Goal: Task Accomplishment & Management: Complete application form

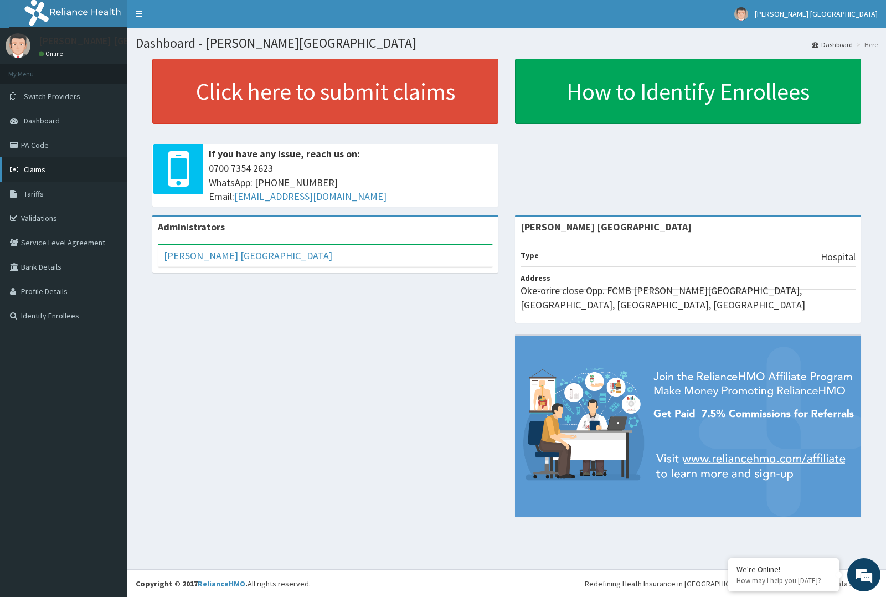
click at [76, 170] on link "Claims" at bounding box center [63, 169] width 127 height 24
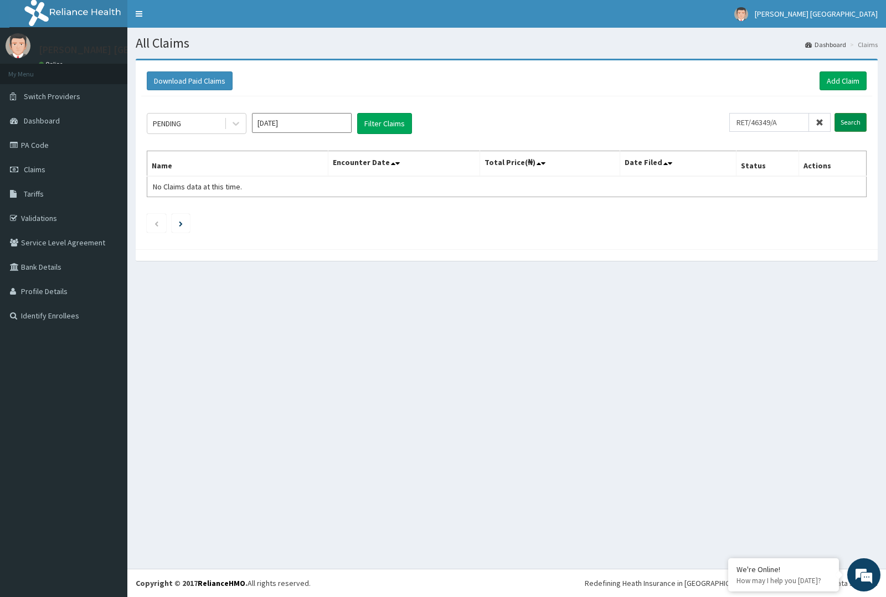
type input "RET/46349/A"
click at [842, 121] on input "Search" at bounding box center [850, 122] width 32 height 19
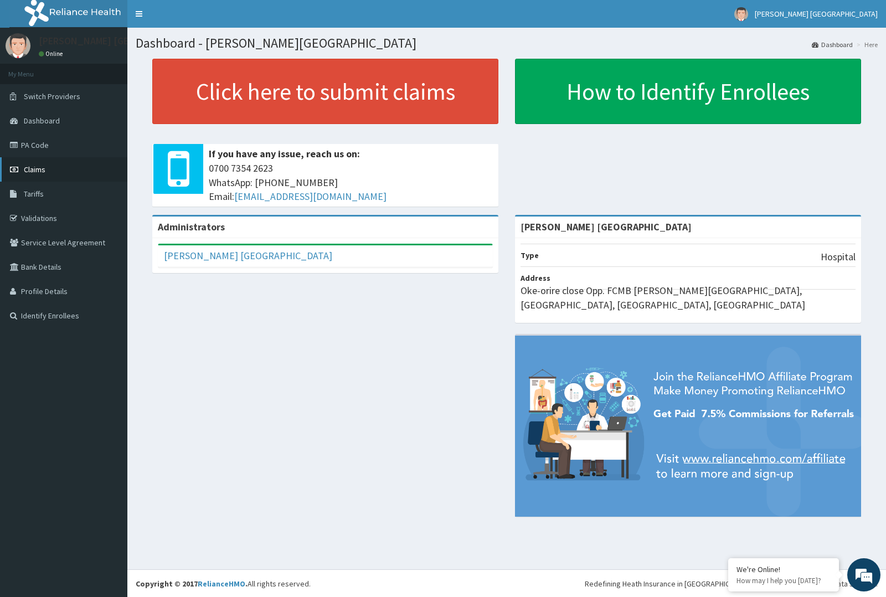
click at [34, 164] on span "Claims" at bounding box center [35, 169] width 22 height 10
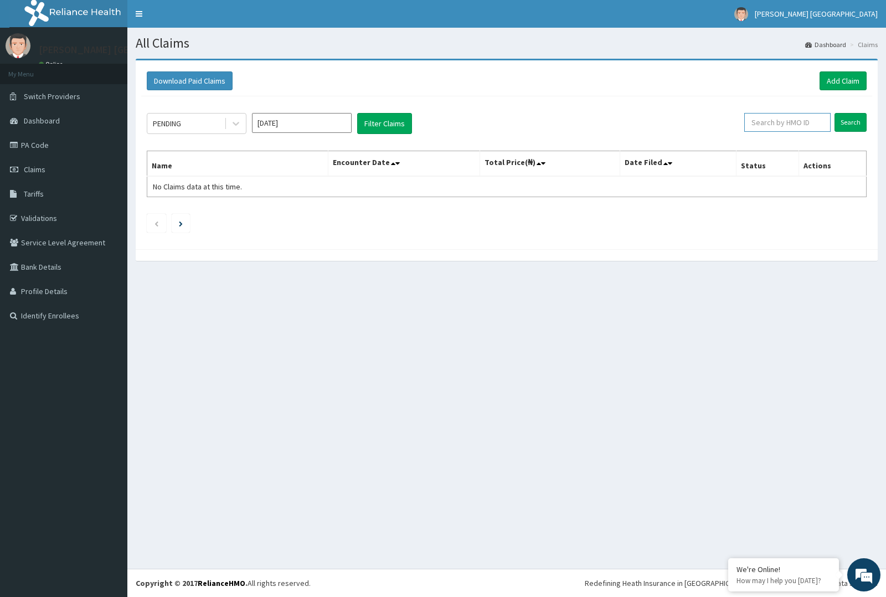
paste input "RET/46349/A"
type input "RET/46349/A"
click at [856, 125] on input "Search" at bounding box center [850, 122] width 32 height 19
click at [861, 121] on input "Search" at bounding box center [850, 122] width 32 height 19
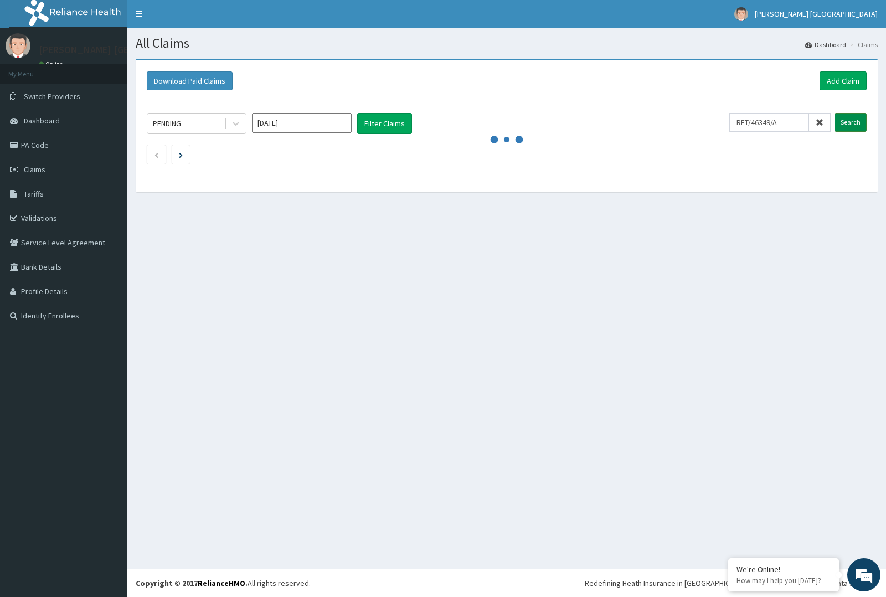
click at [861, 121] on input "Search" at bounding box center [850, 122] width 32 height 19
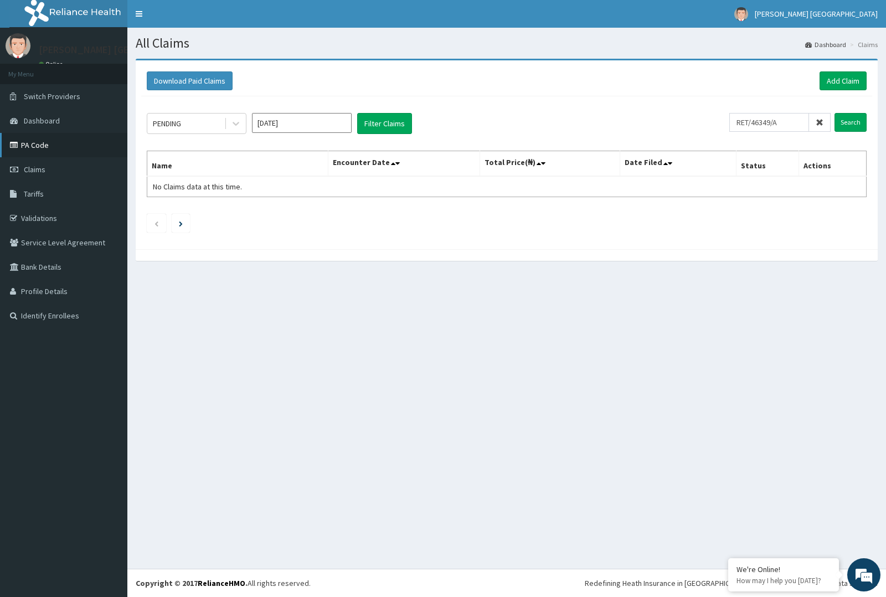
click at [75, 142] on link "PA Code" at bounding box center [63, 145] width 127 height 24
type input "OLM/10019/D"
click at [845, 122] on input "Search" at bounding box center [850, 122] width 32 height 19
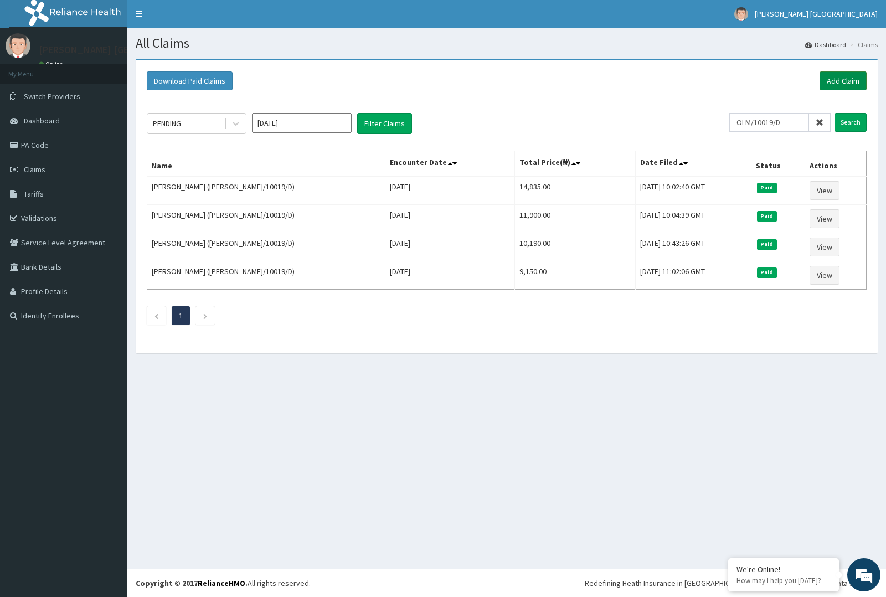
click at [824, 76] on link "Add Claim" at bounding box center [842, 80] width 47 height 19
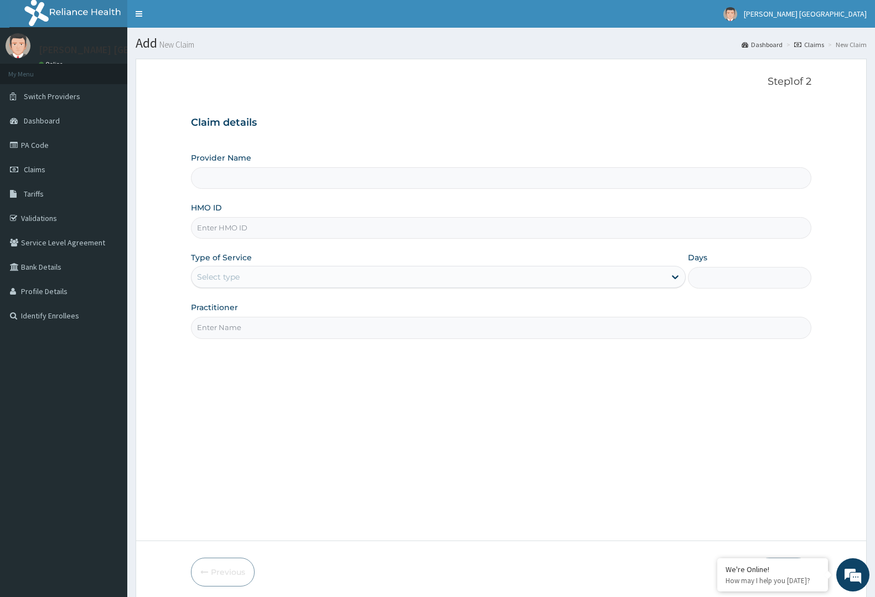
type input "[PERSON_NAME] [GEOGRAPHIC_DATA]"
paste input "OLM/10019/D"
type input "OLM/10019/D"
click at [348, 270] on div "Select type" at bounding box center [429, 277] width 474 height 18
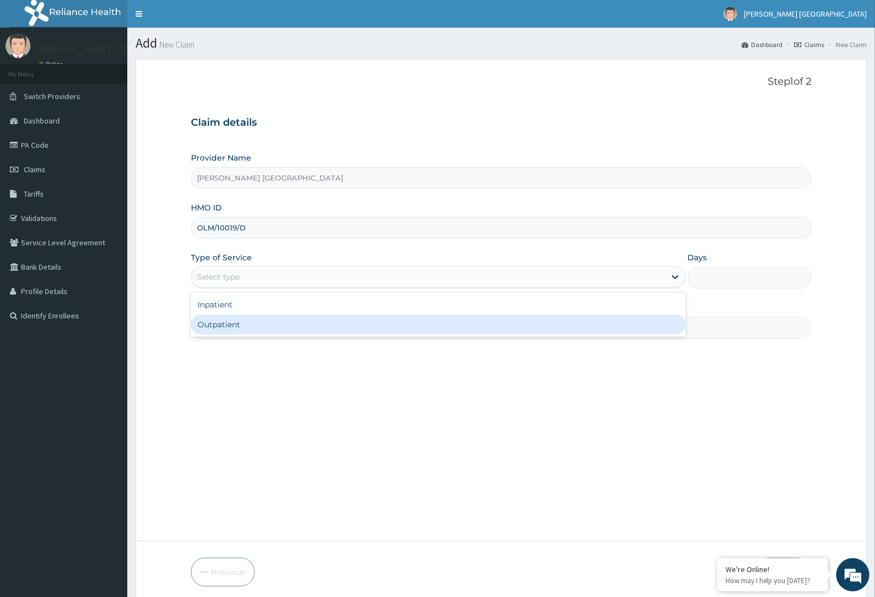
click at [314, 331] on div "Outpatient" at bounding box center [438, 324] width 495 height 20
type input "1"
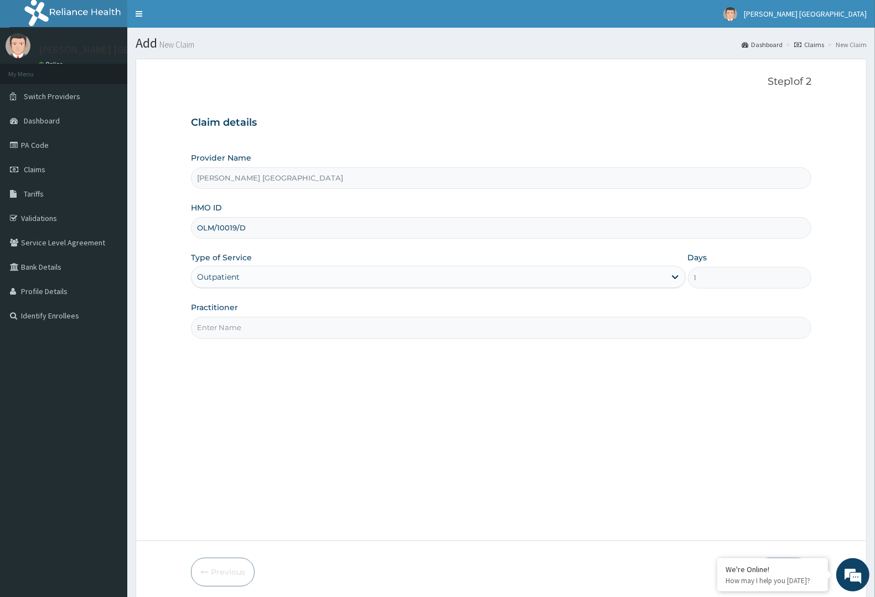
click at [314, 331] on input "Practitioner" at bounding box center [501, 328] width 621 height 22
type input "d"
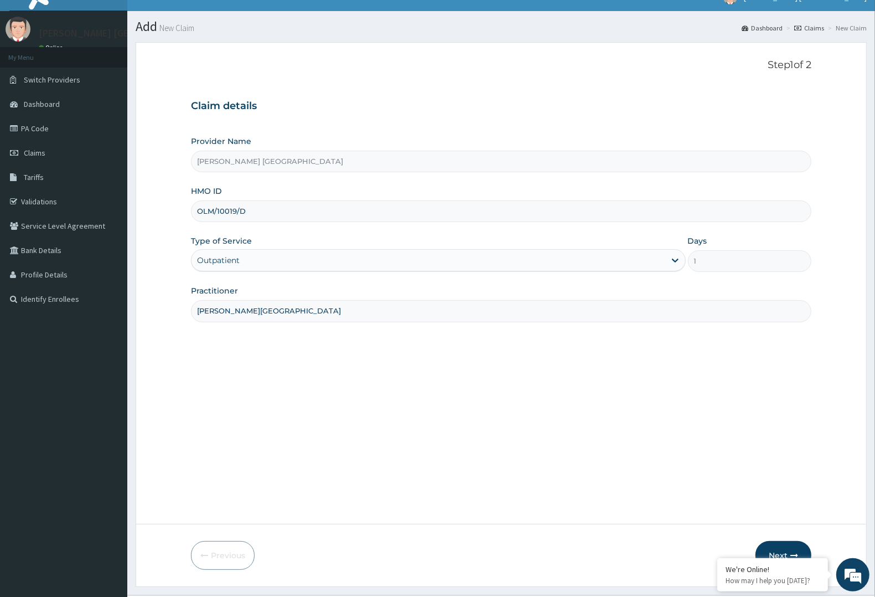
scroll to position [43, 0]
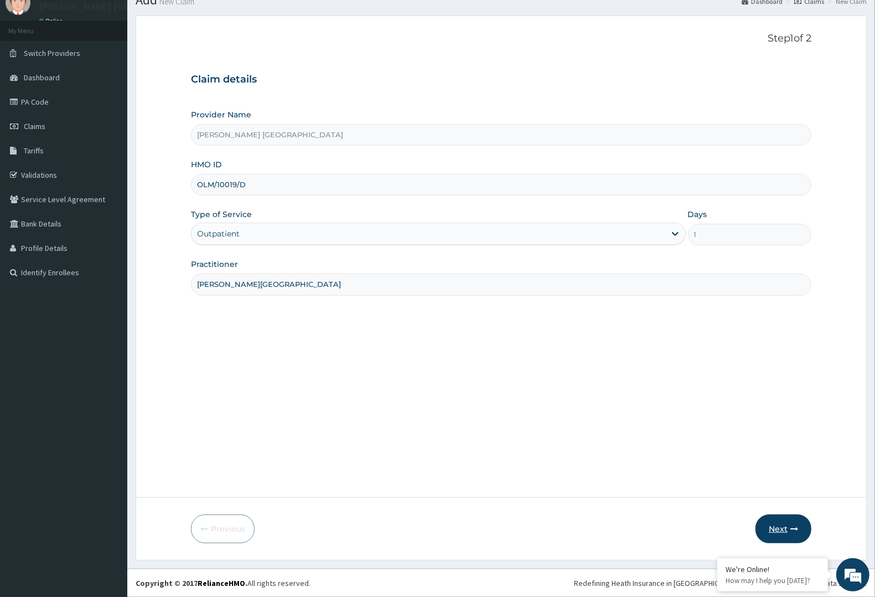
type input "DR F.A. DOSUMU"
click at [775, 525] on button "Next" at bounding box center [784, 528] width 56 height 29
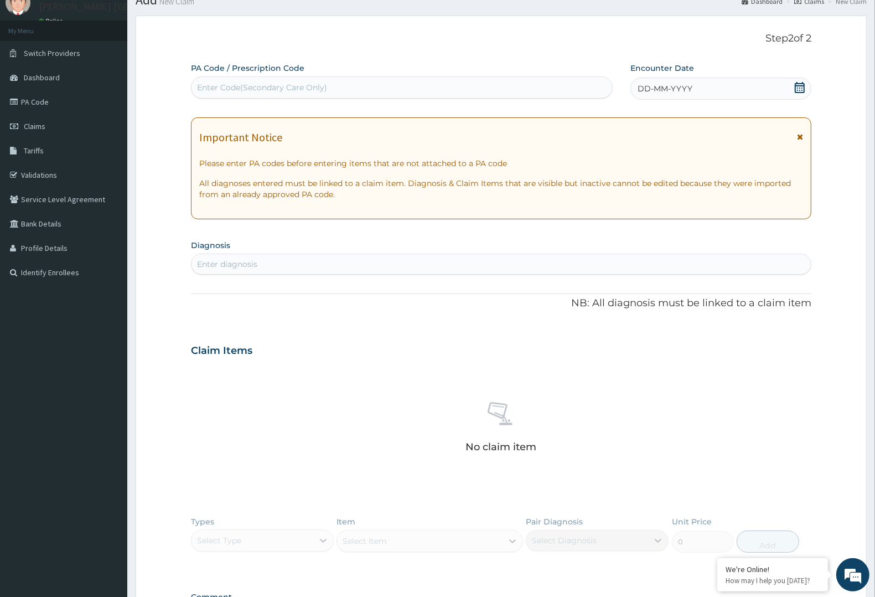
click at [646, 86] on span "DD-MM-YYYY" at bounding box center [665, 88] width 55 height 11
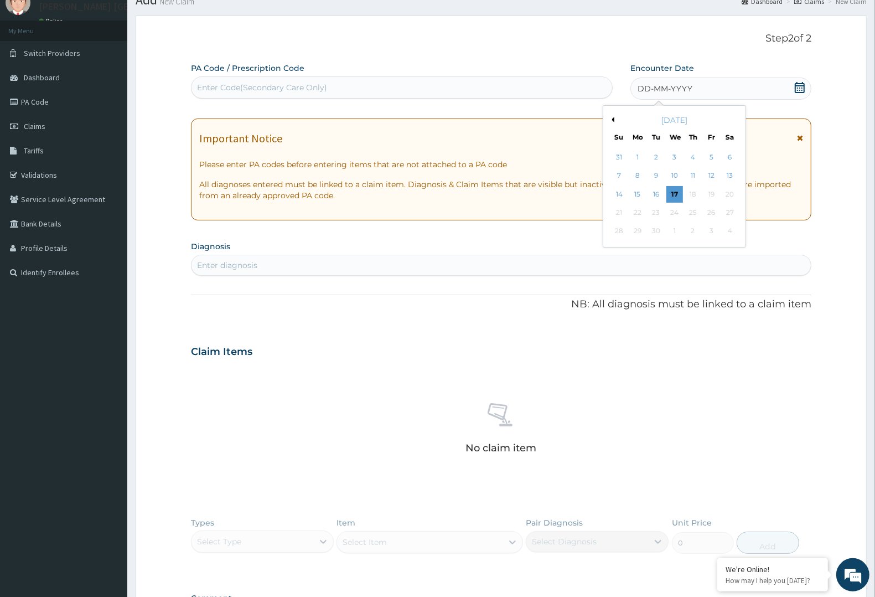
drag, startPoint x: 646, startPoint y: 86, endPoint x: 649, endPoint y: 76, distance: 10.0
click at [649, 78] on div "DD-MM-YYYY" at bounding box center [721, 89] width 181 height 22
click at [613, 120] on button "Previous Month" at bounding box center [612, 120] width 6 height 6
click at [641, 211] on div "21" at bounding box center [637, 212] width 17 height 17
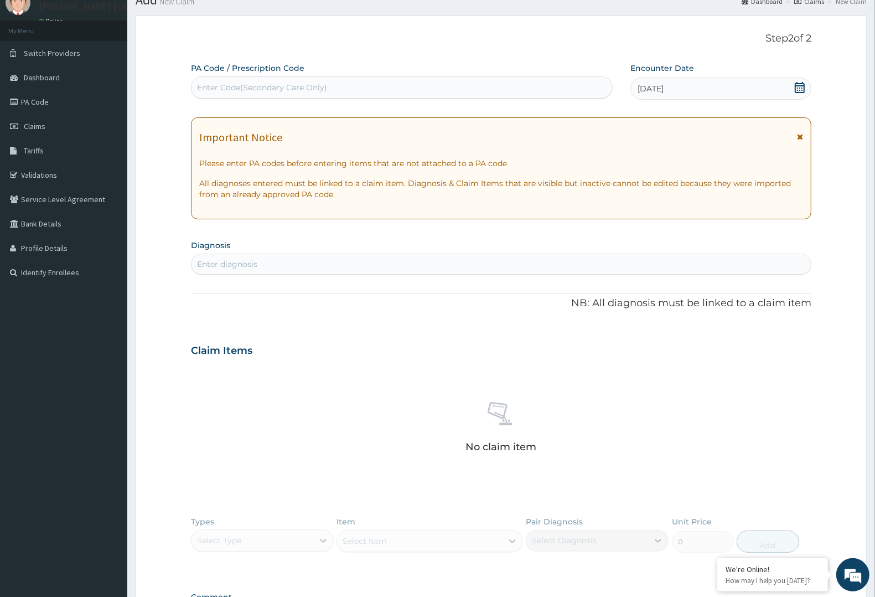
click at [399, 252] on section "Diagnosis Enter diagnosis" at bounding box center [501, 256] width 621 height 38
click at [397, 263] on div "Enter diagnosis" at bounding box center [502, 264] width 620 height 18
type input "CANDIDI"
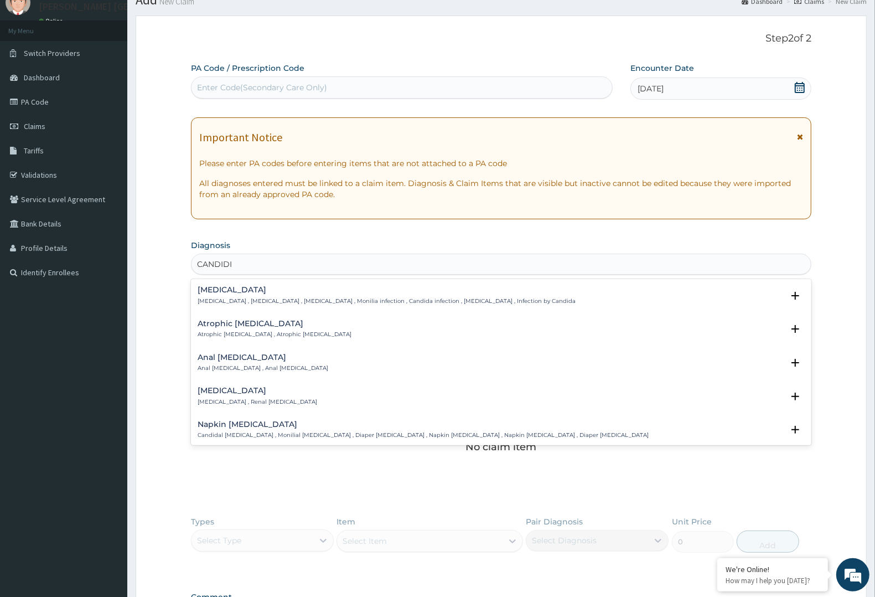
click at [353, 300] on p "Candidiasis , Moniliasis , Candidosis , Monilia infection , Candida infection ,…" at bounding box center [387, 301] width 378 height 8
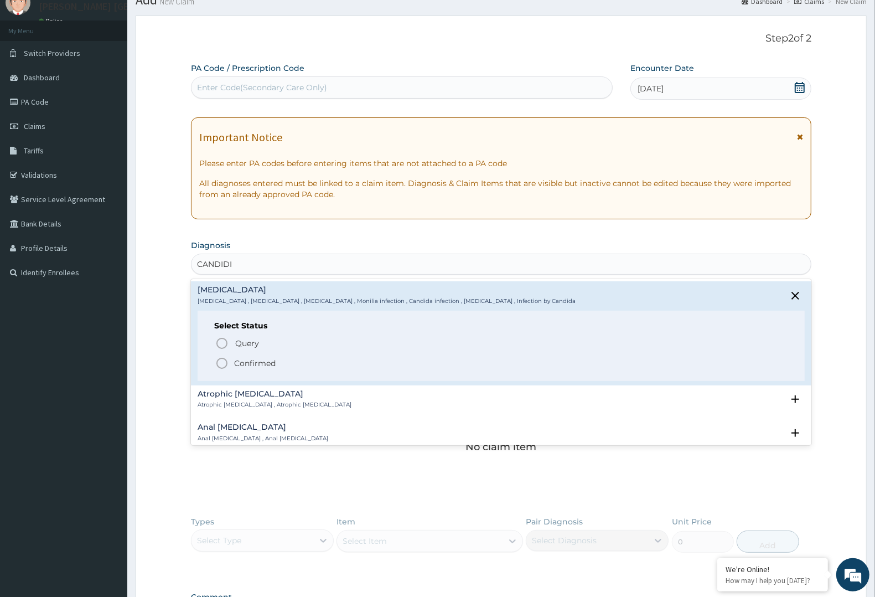
click at [241, 359] on p "Confirmed" at bounding box center [255, 363] width 42 height 11
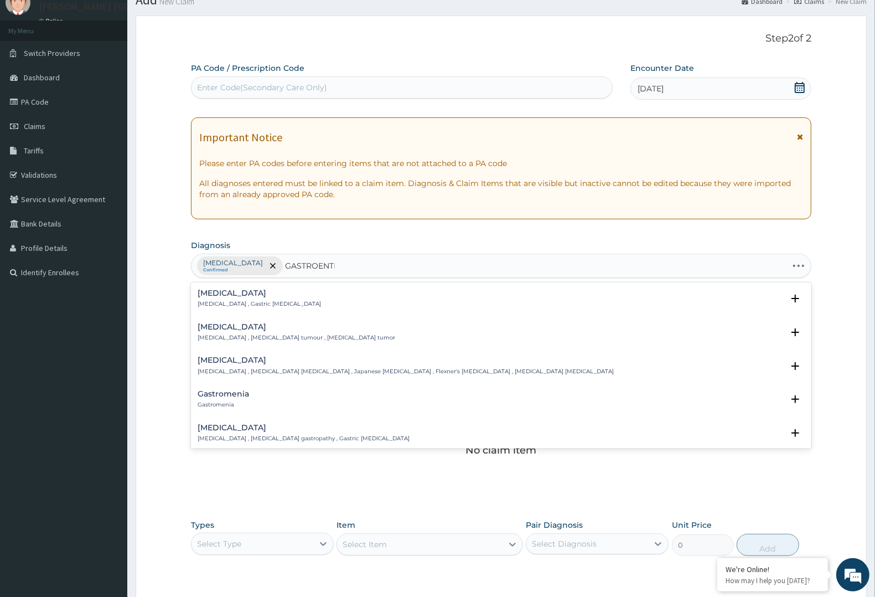
type input "GASTROENTER"
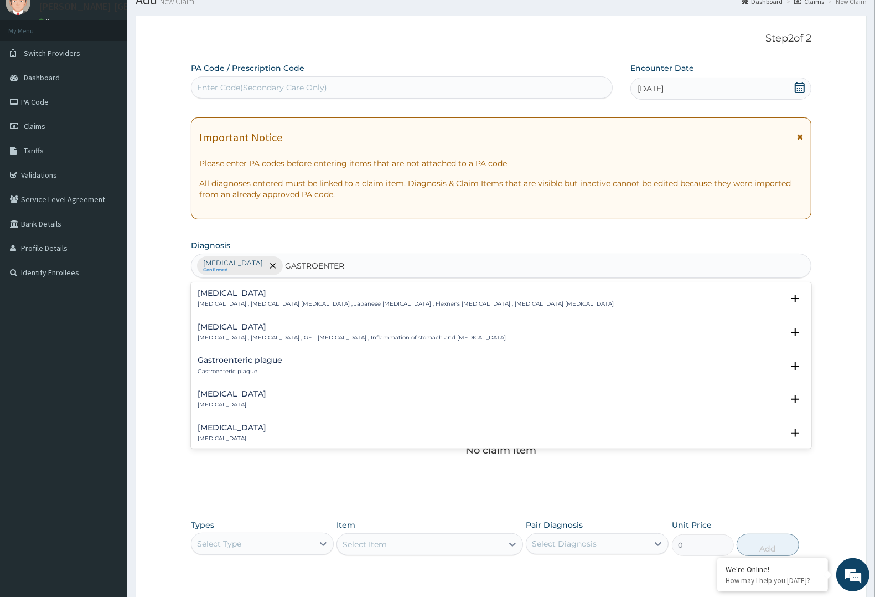
click at [263, 332] on div "Gastroenteritis Gastroenteritis , Gastroenteropathy , GE - Gastroenteritis , In…" at bounding box center [352, 332] width 308 height 19
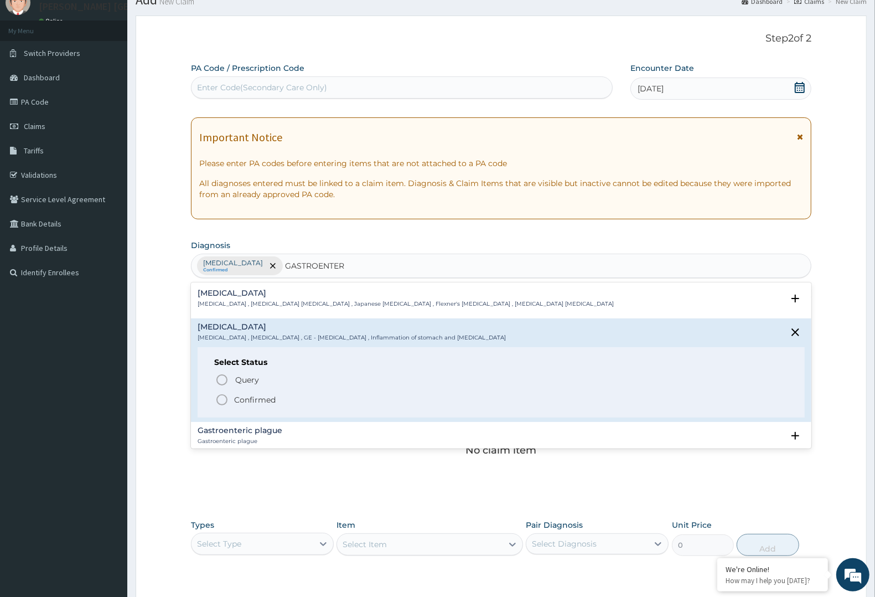
click at [236, 391] on div "Query Query covers suspected (?), Keep in view (kiv), Ruled out (r/o) Confirmed" at bounding box center [501, 390] width 574 height 34
click at [234, 397] on p "Confirmed" at bounding box center [255, 399] width 42 height 11
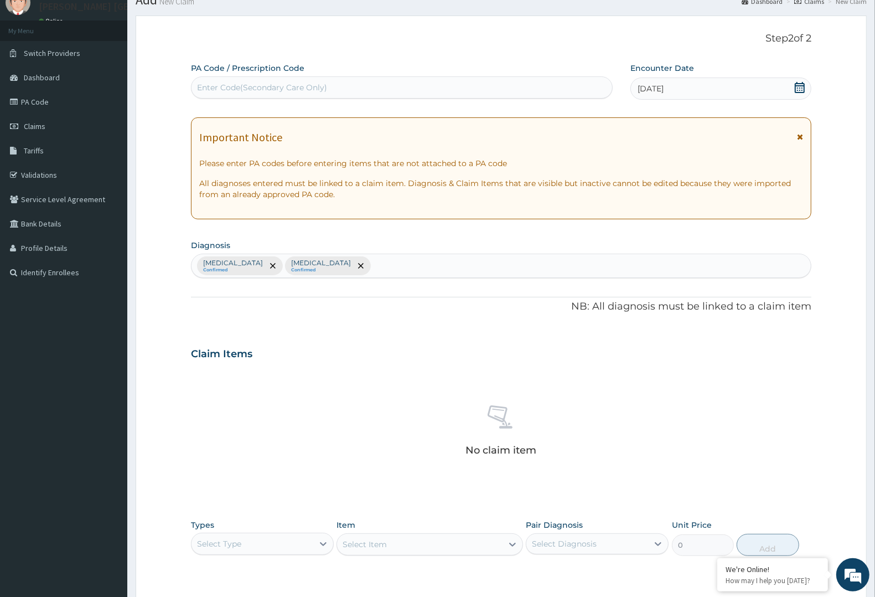
click at [251, 546] on div "Select Type" at bounding box center [253, 544] width 122 height 18
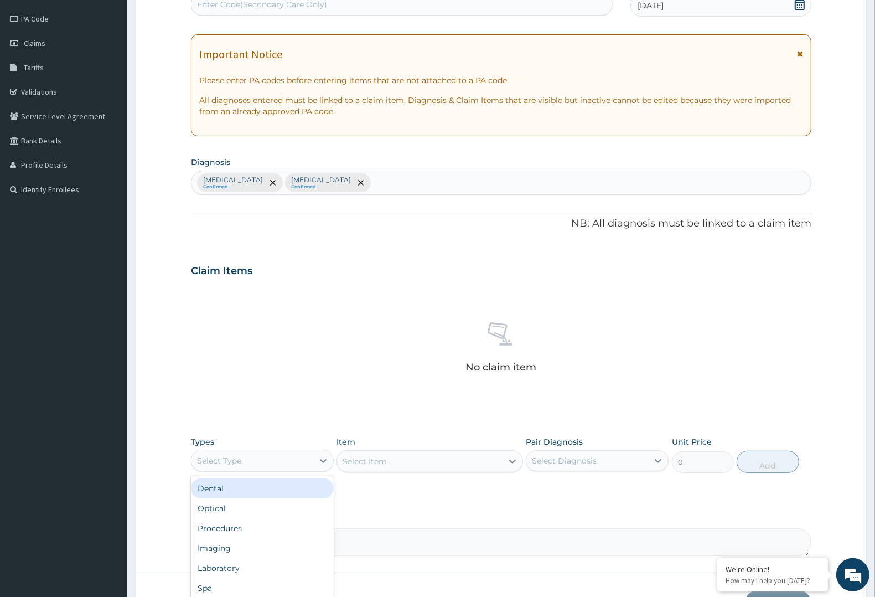
scroll to position [202, 0]
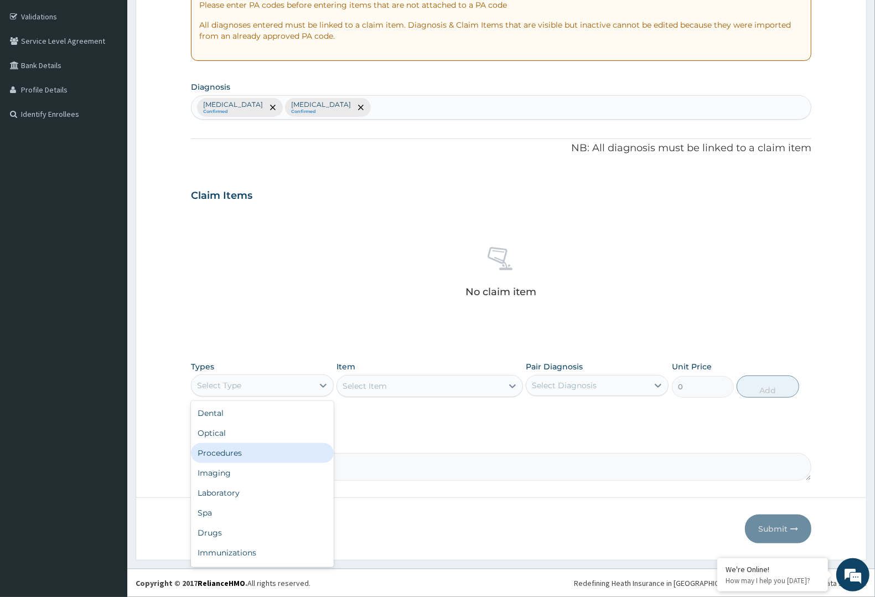
click at [256, 447] on div "Procedures" at bounding box center [262, 453] width 143 height 20
click at [560, 380] on div "Select Diagnosis" at bounding box center [564, 385] width 65 height 11
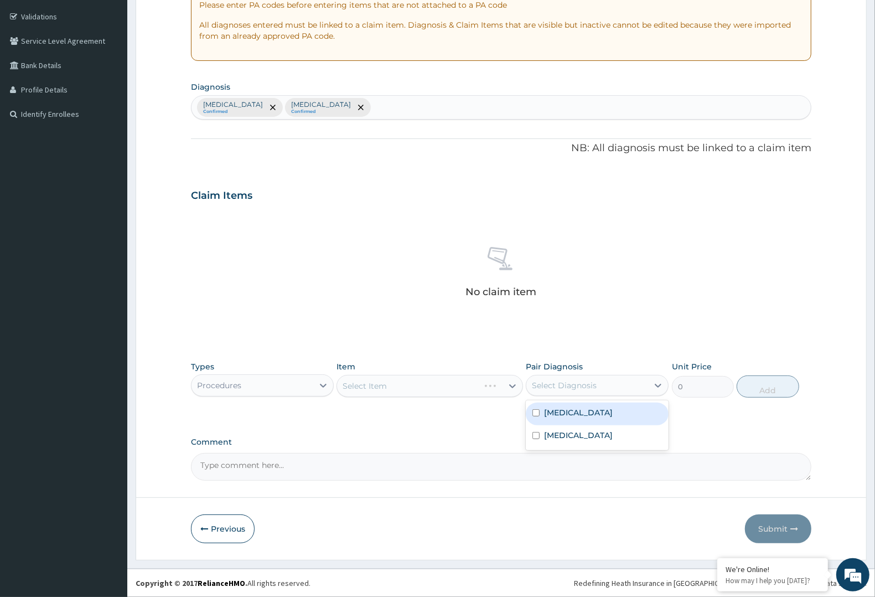
click at [559, 412] on label "Candidiasis" at bounding box center [578, 412] width 69 height 11
checkbox input "true"
click at [555, 430] on label "Gastroenteritis" at bounding box center [578, 435] width 69 height 11
checkbox input "true"
click at [499, 384] on div "Select Item" at bounding box center [430, 386] width 186 height 22
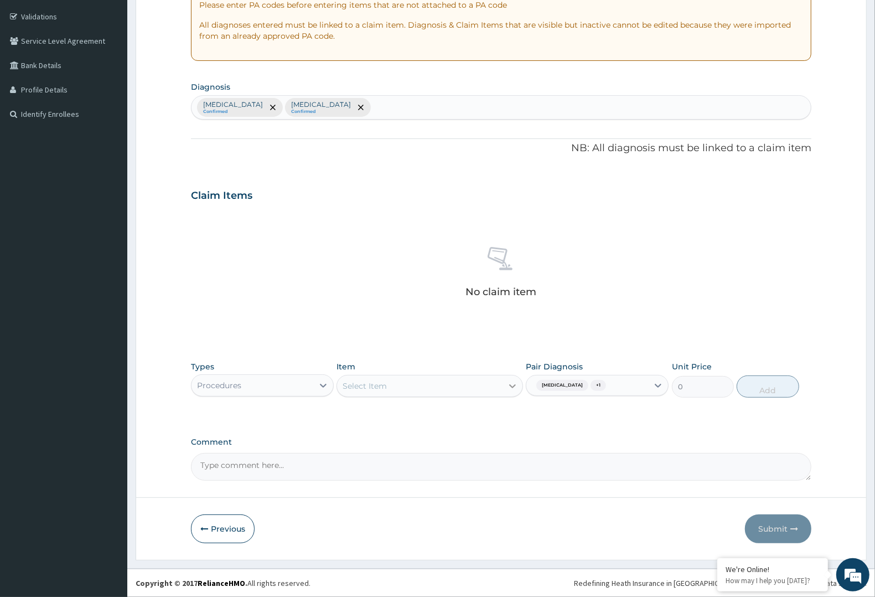
click at [507, 383] on icon at bounding box center [512, 385] width 11 height 11
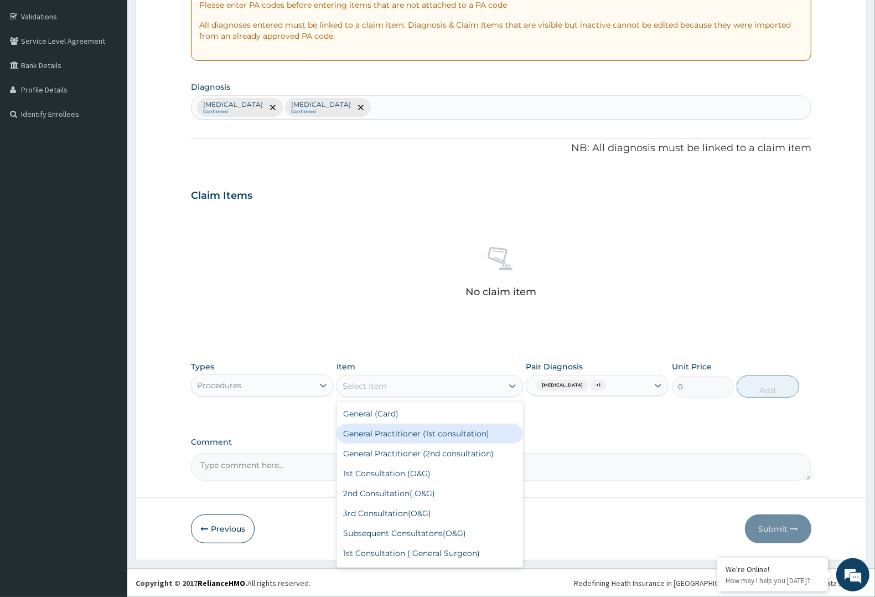
click at [482, 433] on div "General Practitioner (1st consultation)" at bounding box center [430, 434] width 186 height 20
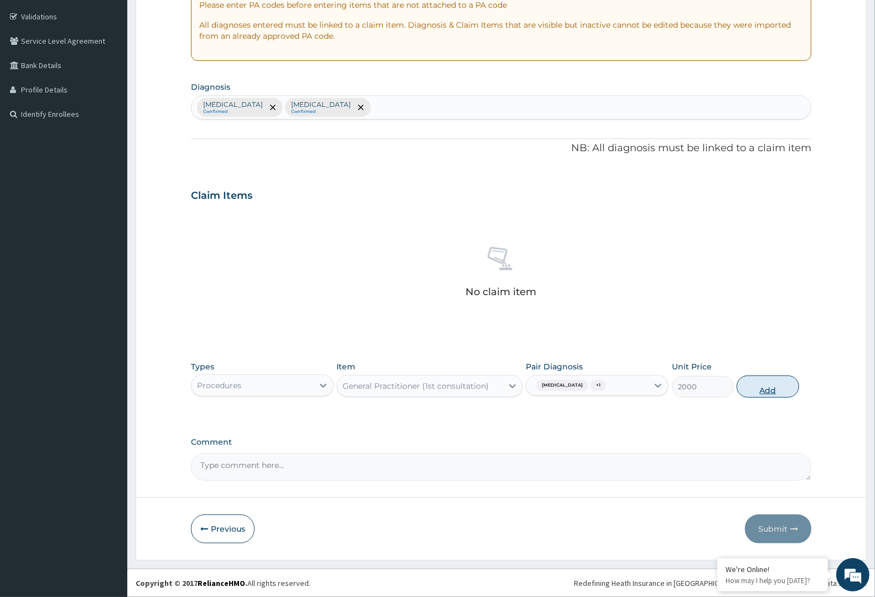
click at [771, 385] on button "Add" at bounding box center [768, 386] width 62 height 22
type input "0"
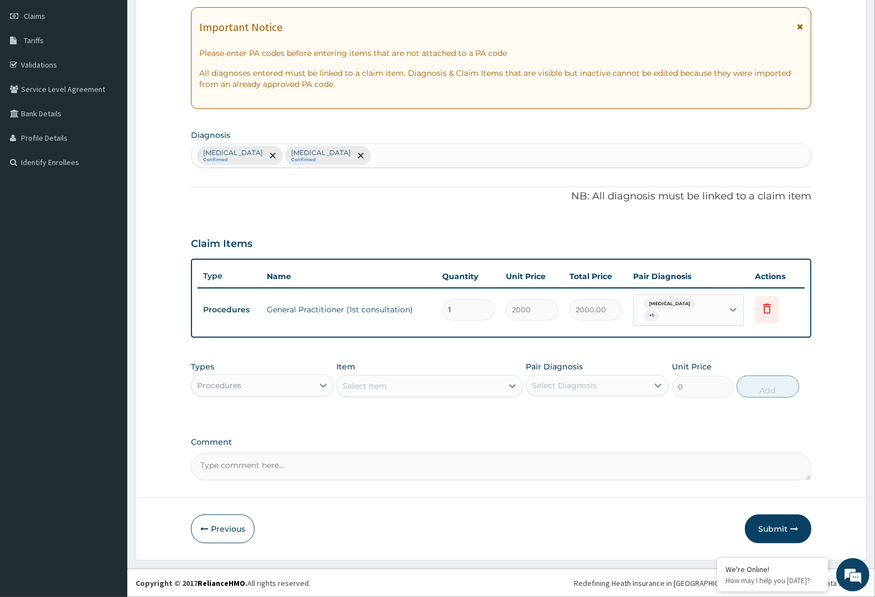
scroll to position [148, 0]
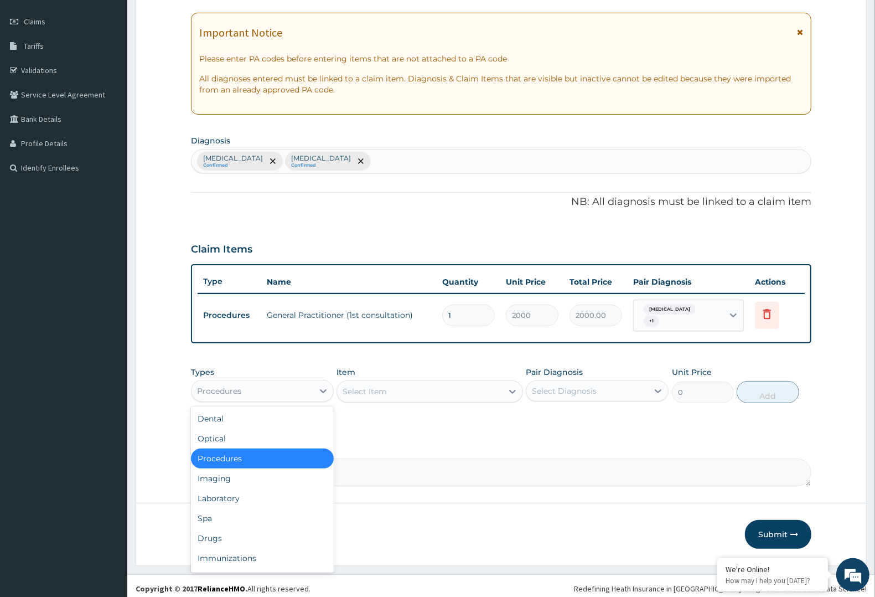
click at [308, 385] on div "Procedures" at bounding box center [253, 391] width 122 height 18
click at [246, 496] on div "Laboratory" at bounding box center [262, 498] width 143 height 20
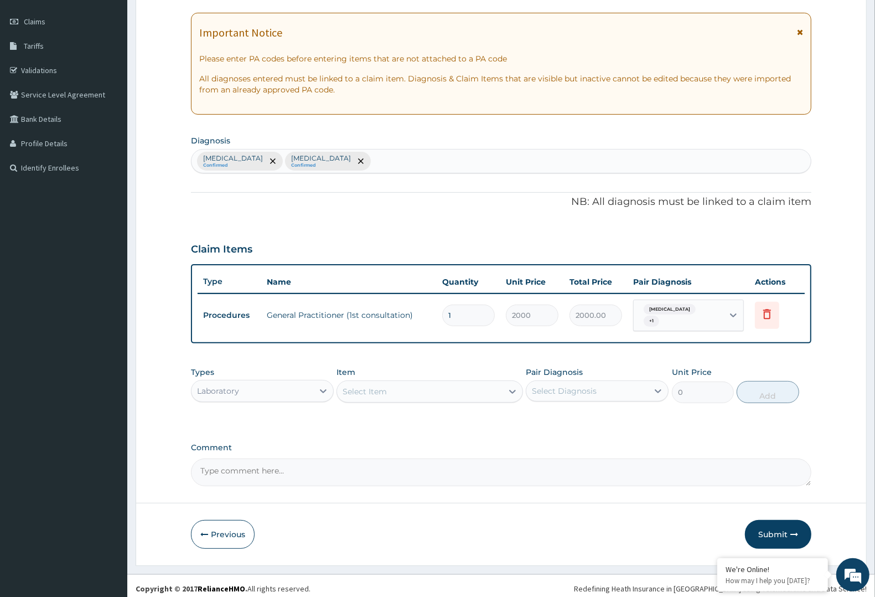
click at [579, 385] on div "Select Diagnosis" at bounding box center [564, 390] width 65 height 11
click at [555, 435] on label "Gastroenteritis" at bounding box center [578, 440] width 69 height 11
checkbox input "true"
click at [501, 395] on div "Select Item" at bounding box center [430, 391] width 186 height 22
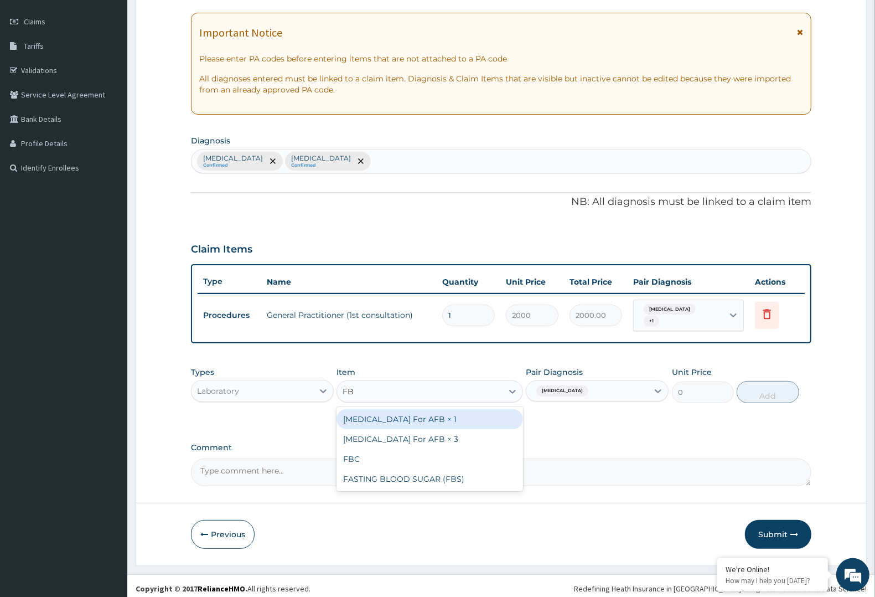
type input "FBC"
click at [486, 419] on div "FBC" at bounding box center [430, 419] width 186 height 20
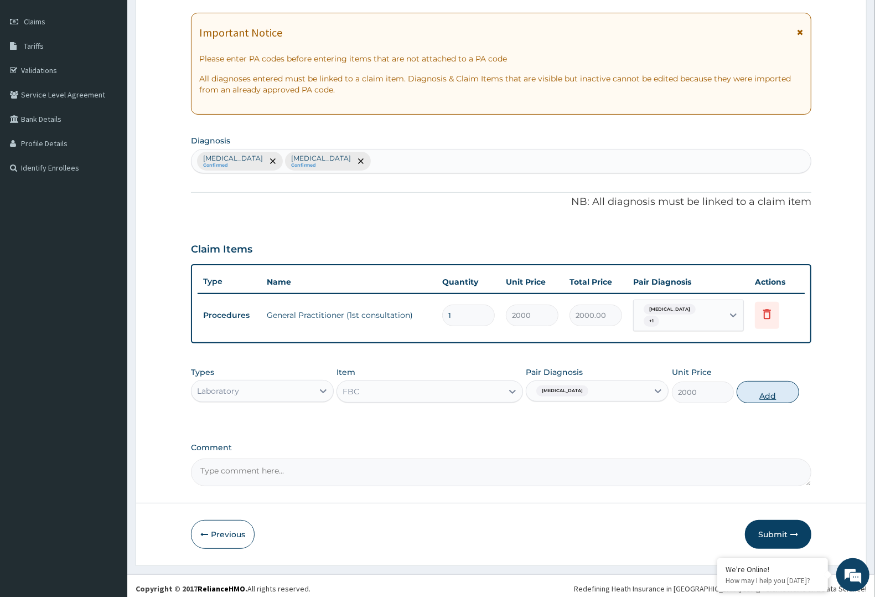
click at [767, 385] on button "Add" at bounding box center [768, 392] width 62 height 22
type input "0"
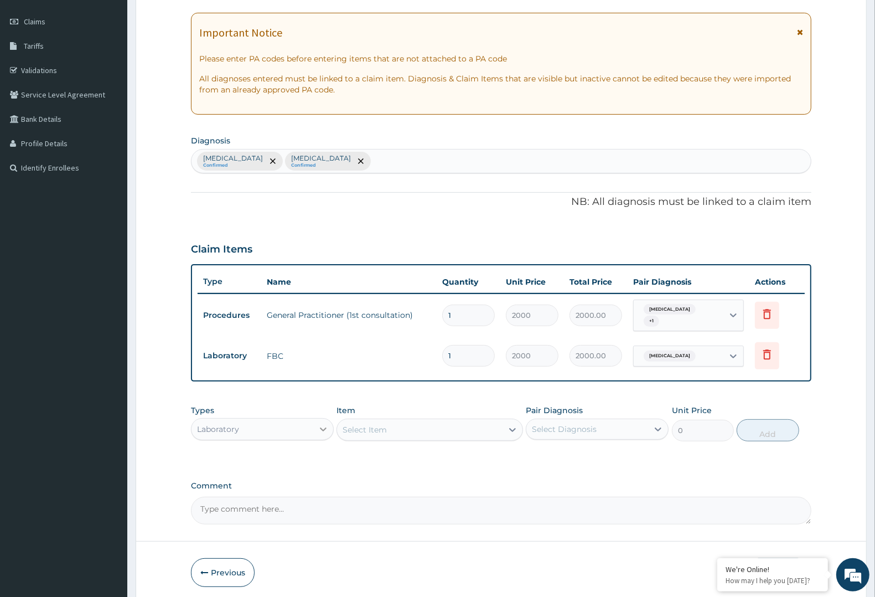
click at [322, 427] on icon at bounding box center [323, 429] width 7 height 4
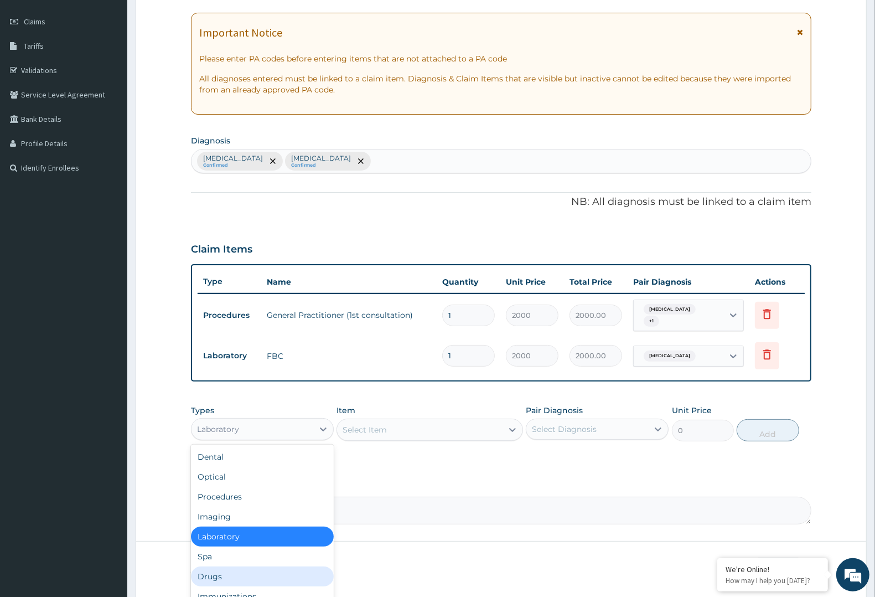
click at [282, 571] on div "Drugs" at bounding box center [262, 576] width 143 height 20
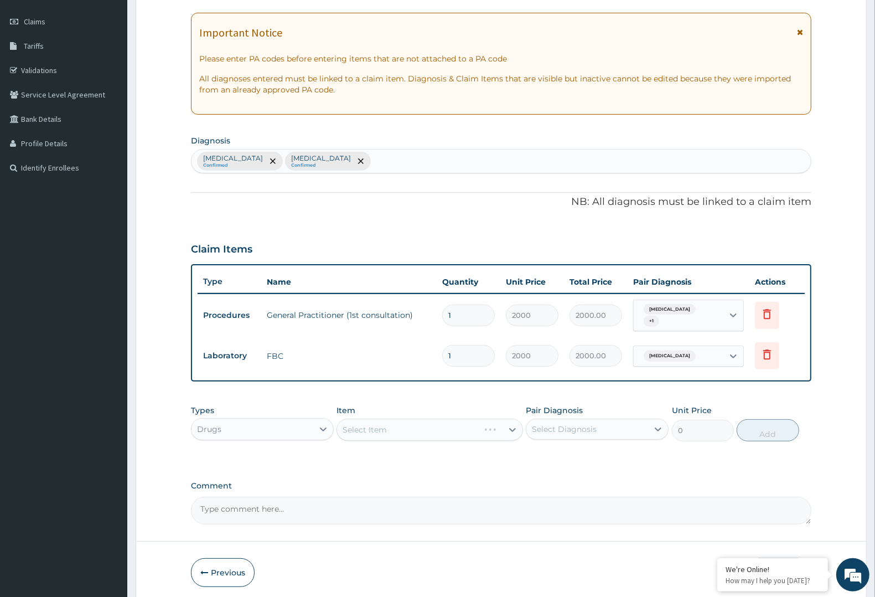
click at [588, 424] on div "Select Diagnosis" at bounding box center [564, 429] width 65 height 11
click at [571, 455] on label "Candidiasis" at bounding box center [578, 456] width 69 height 11
checkbox input "true"
click at [468, 421] on div "Select Item" at bounding box center [419, 430] width 165 height 18
type input "DOXY"
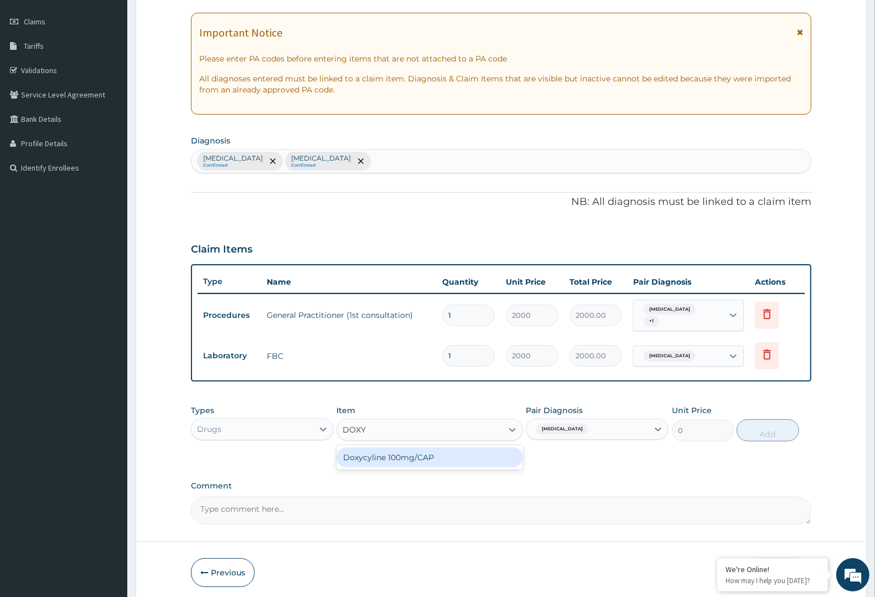
click at [451, 449] on div "Doxycyline 100mg/CAP" at bounding box center [430, 457] width 186 height 20
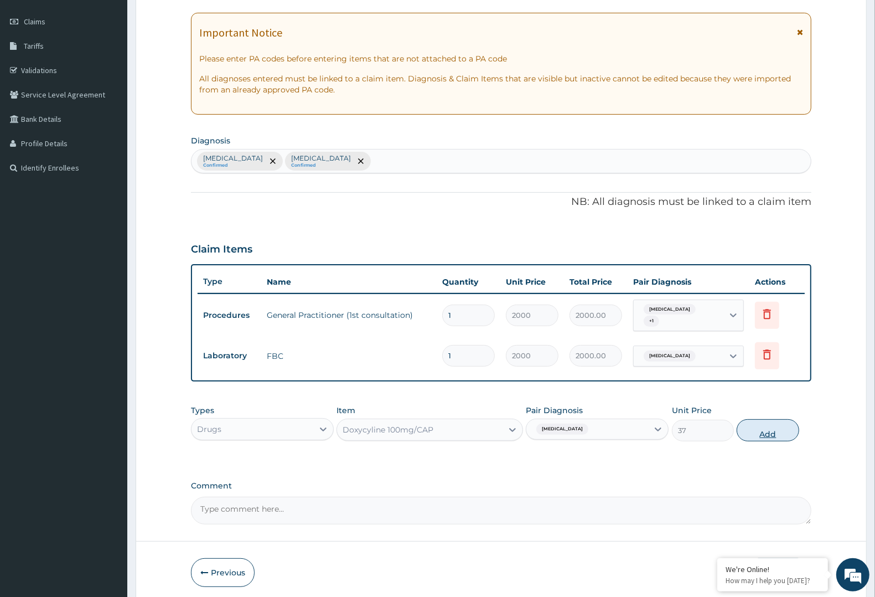
click at [759, 425] on button "Add" at bounding box center [768, 430] width 62 height 22
type input "0"
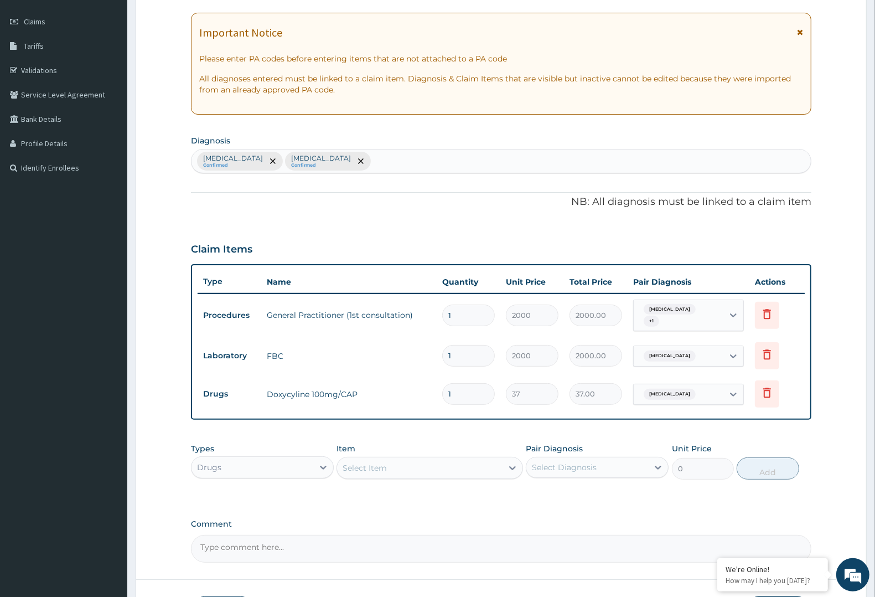
type input "0.00"
type input "2"
type input "74.00"
type input "28"
type input "1036.00"
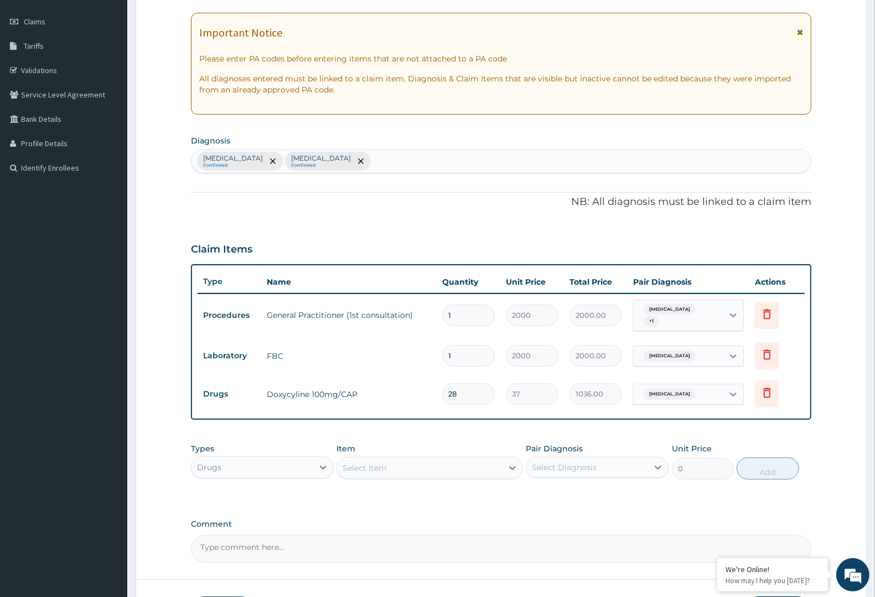
type input "28"
click at [452, 463] on div "Select Item" at bounding box center [419, 468] width 165 height 18
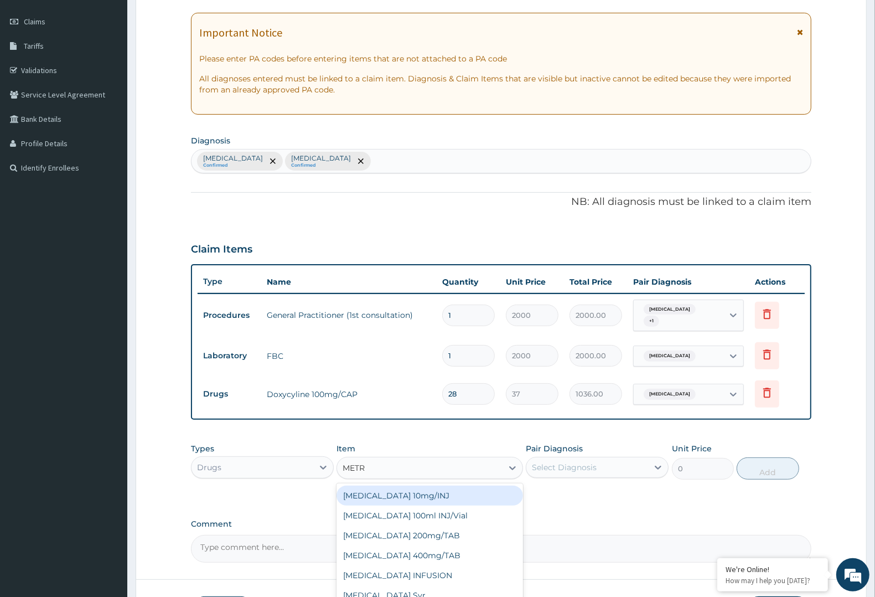
type input "METRO"
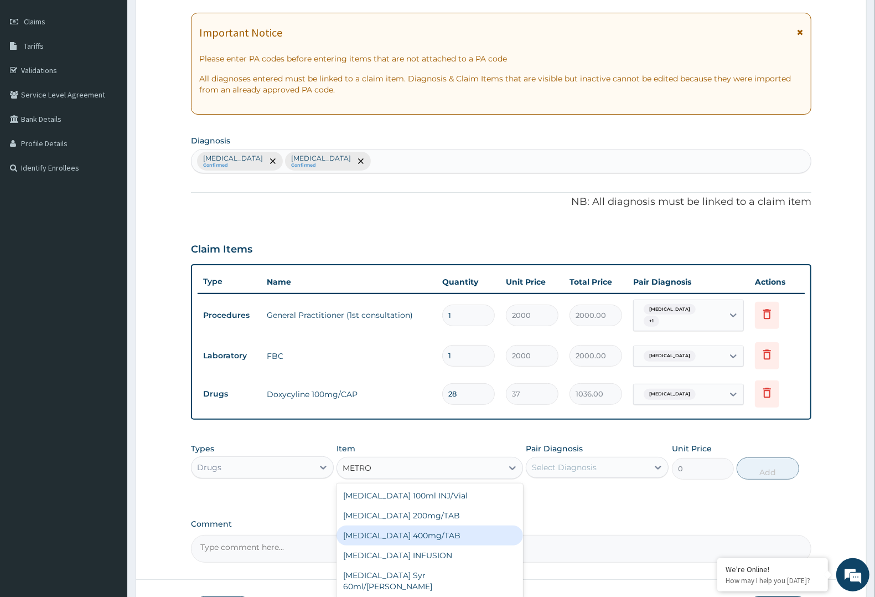
click at [458, 527] on div "METRONIDAZOLE 400mg/TAB" at bounding box center [430, 535] width 186 height 20
type input "50"
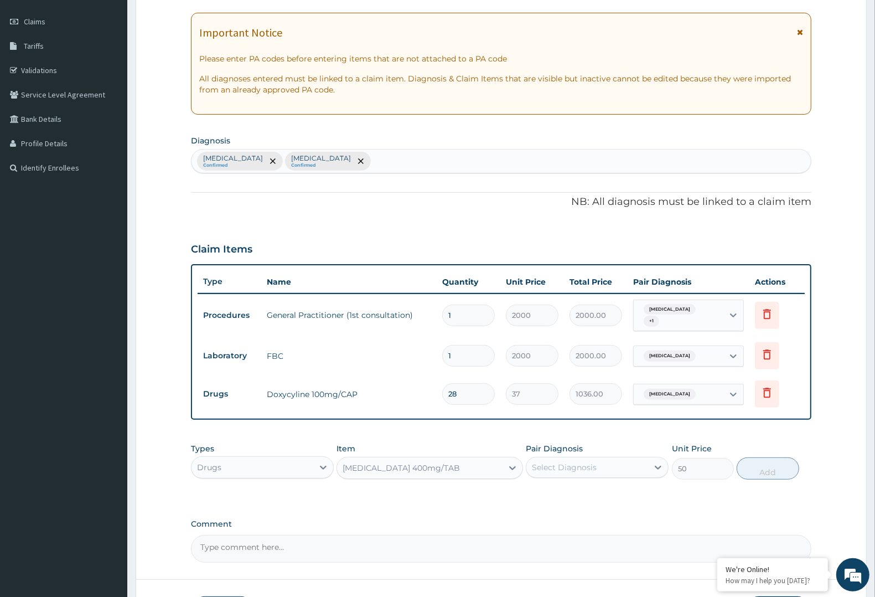
click at [579, 462] on div "Select Diagnosis" at bounding box center [564, 467] width 65 height 11
click at [569, 491] on label "Candidiasis" at bounding box center [578, 494] width 69 height 11
checkbox input "true"
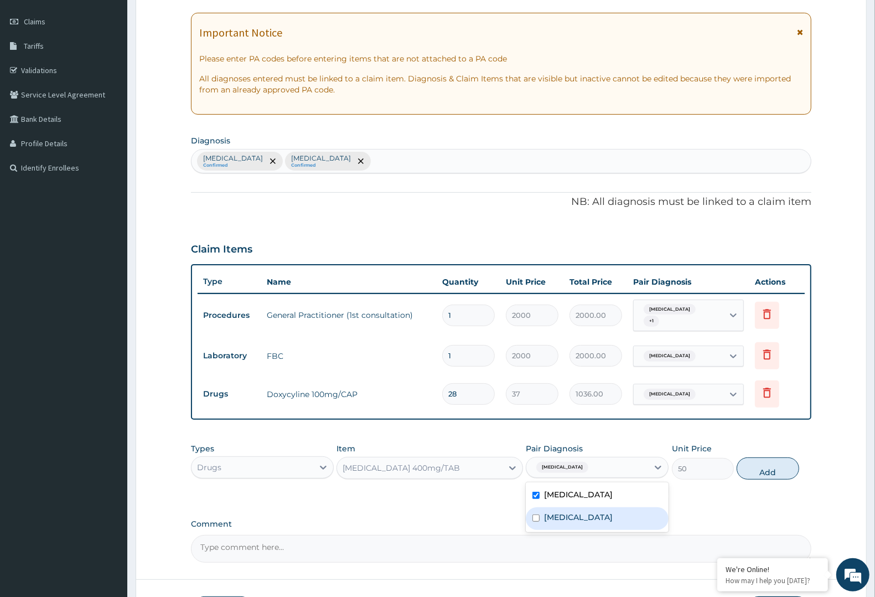
click at [555, 522] on div "Gastroenteritis" at bounding box center [597, 518] width 143 height 23
checkbox input "true"
click at [465, 459] on div "METRONIDAZOLE 400mg/TAB" at bounding box center [419, 468] width 165 height 18
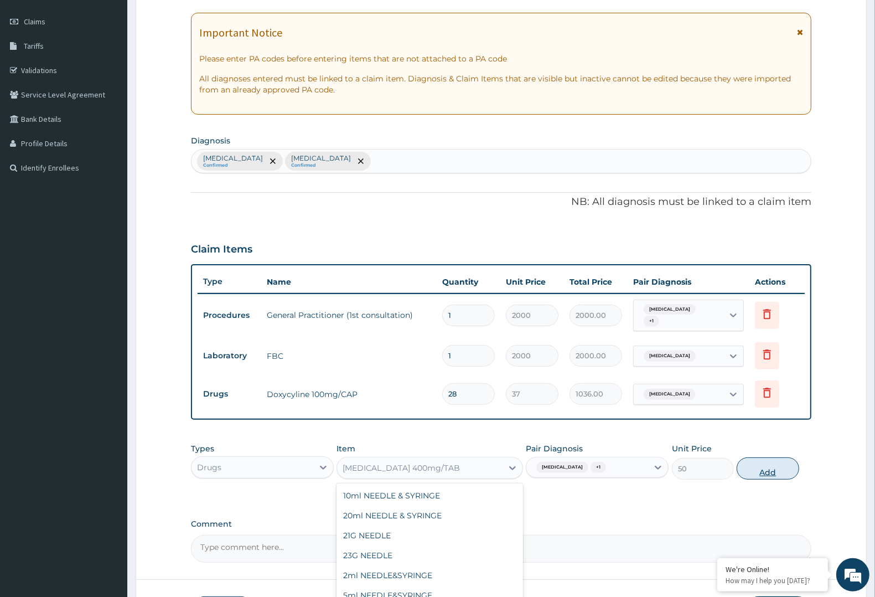
scroll to position [16419, 0]
click at [741, 457] on button "Add" at bounding box center [768, 468] width 62 height 22
type input "0"
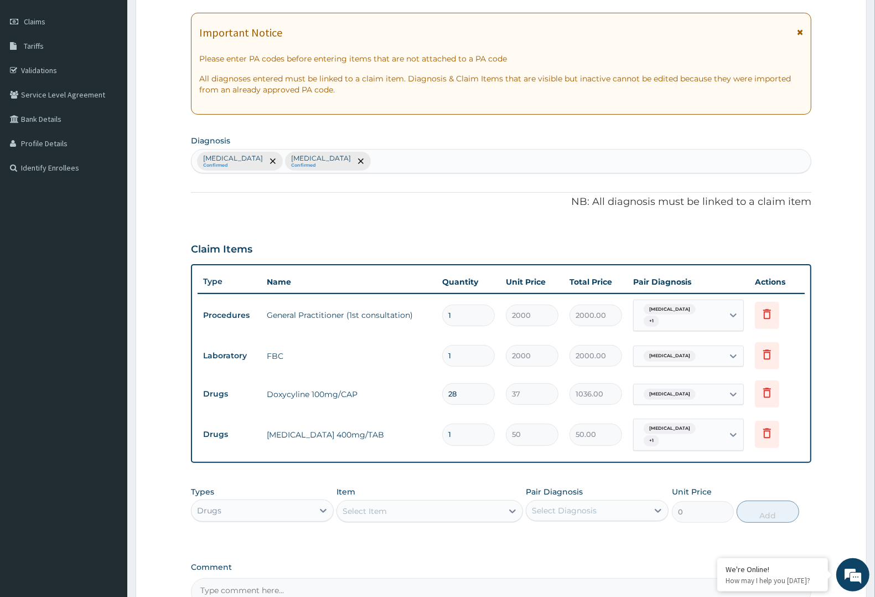
type input "0.00"
type input "4"
type input "200.00"
type input "42"
type input "2100.00"
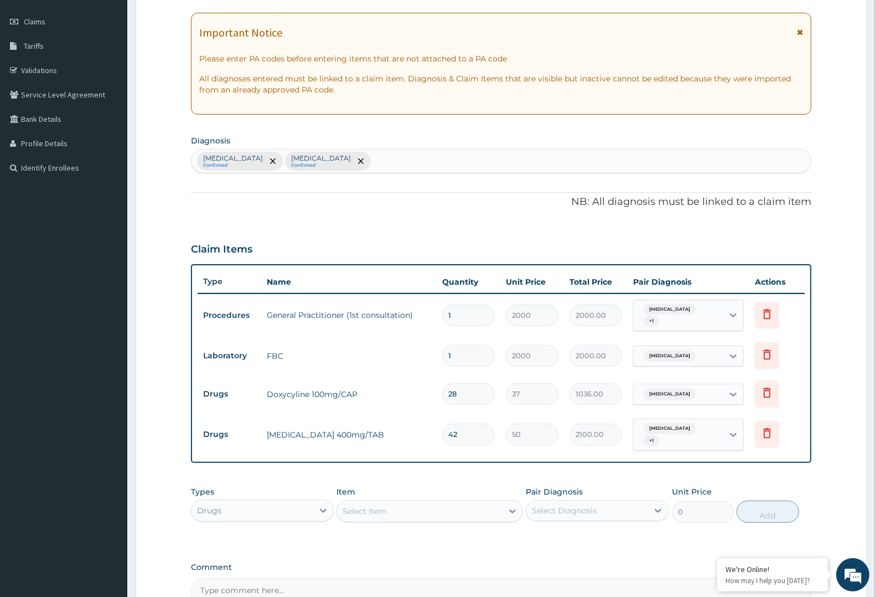
type input "42"
click at [388, 502] on div "Select Item" at bounding box center [419, 511] width 165 height 18
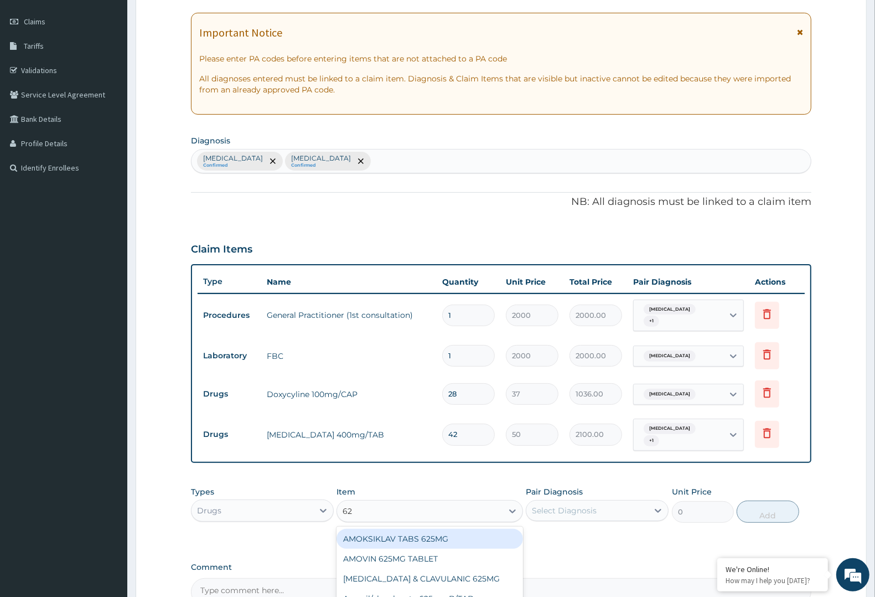
type input "625"
click at [389, 533] on div "AMOKSIKLAV TABS 625MG" at bounding box center [430, 539] width 186 height 20
type input "180"
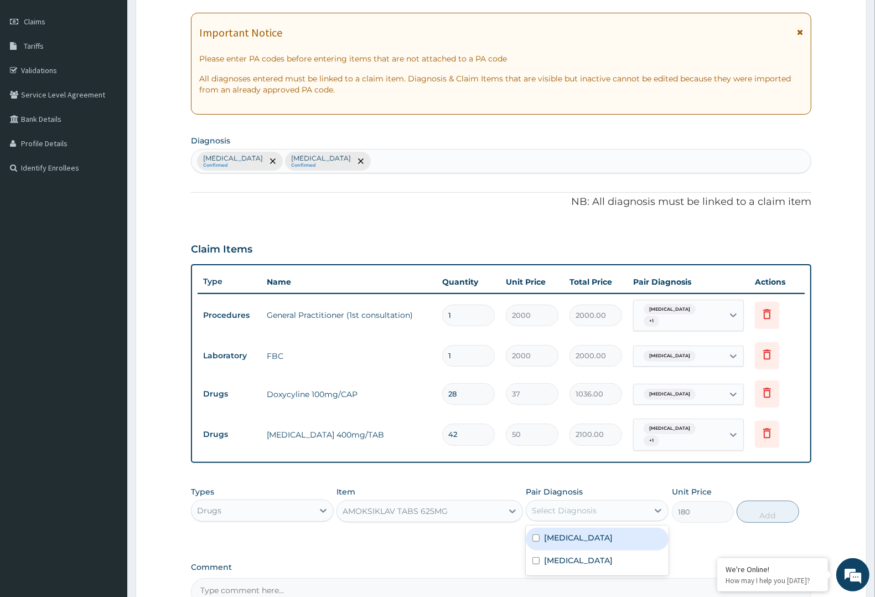
click at [596, 502] on div "Select Diagnosis" at bounding box center [588, 511] width 122 height 18
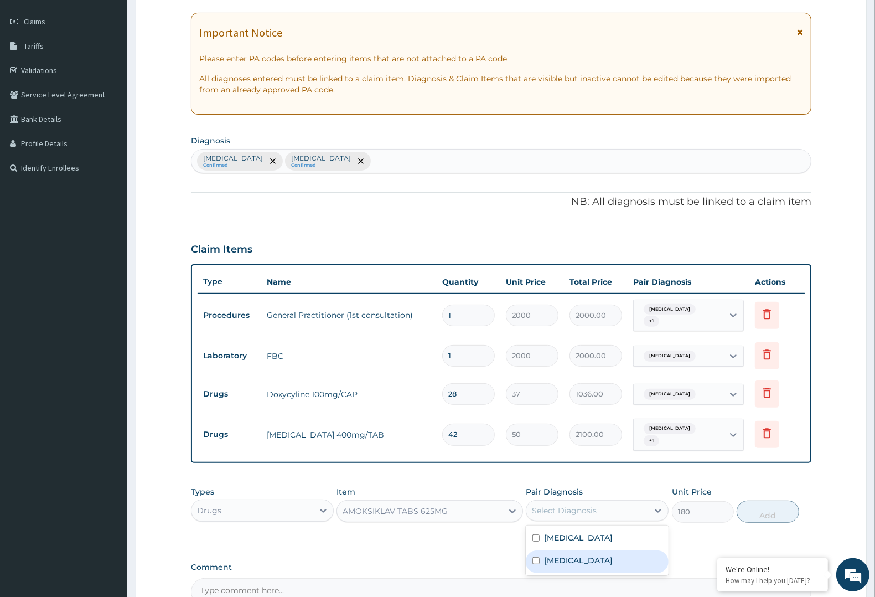
click at [562, 555] on label "Gastroenteritis" at bounding box center [578, 560] width 69 height 11
checkbox input "true"
click at [753, 500] on button "Add" at bounding box center [768, 511] width 62 height 22
type input "0"
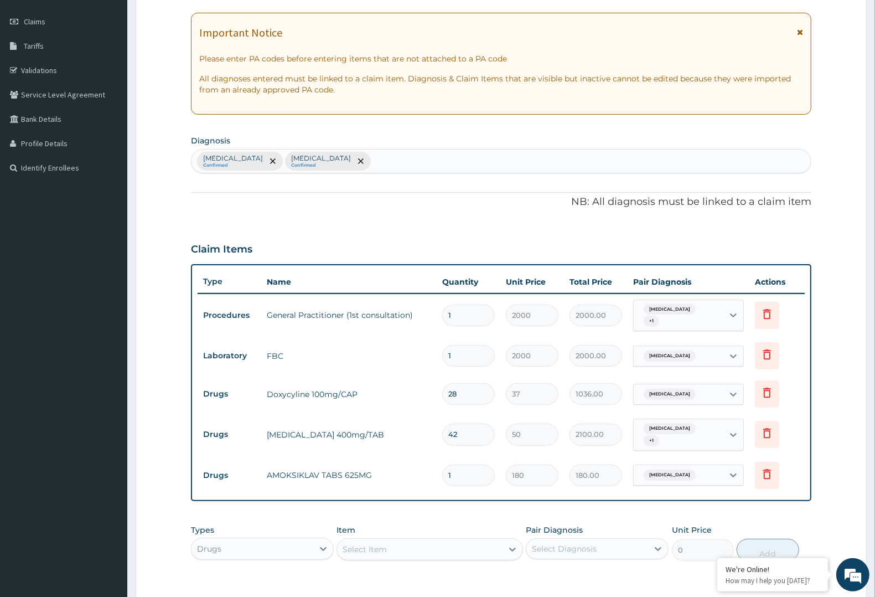
type input "14"
type input "2520.00"
type input "14"
click at [350, 544] on div "Select Item" at bounding box center [365, 549] width 44 height 11
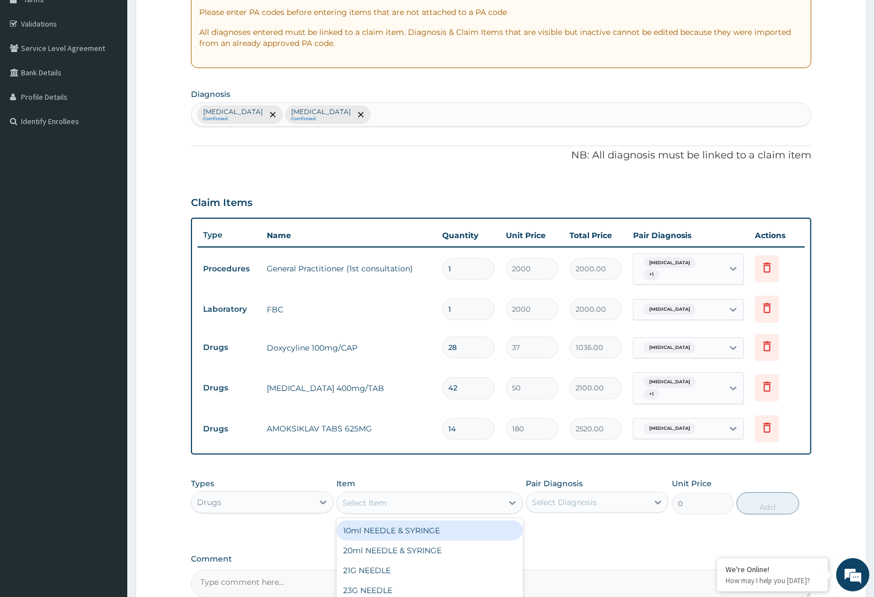
scroll to position [217, 0]
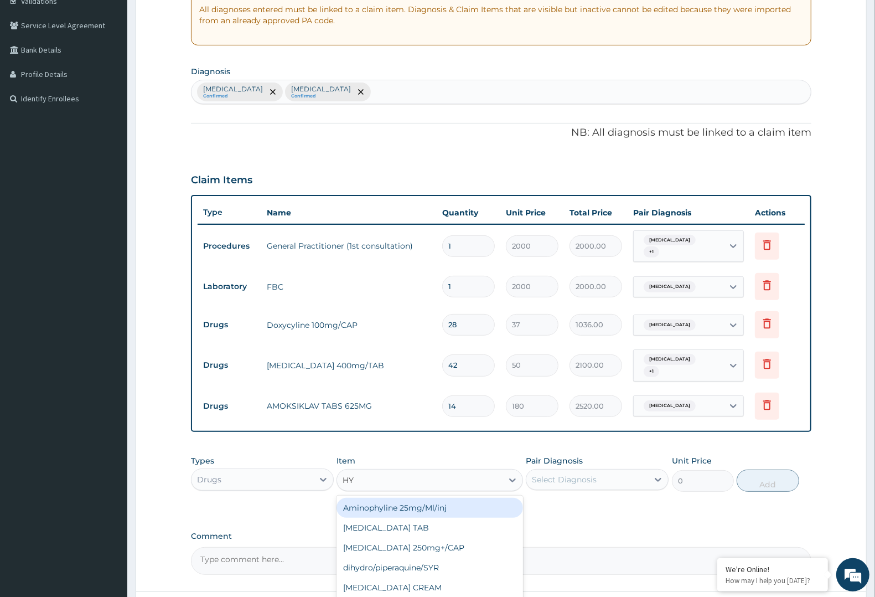
type input "H"
type input "BUSCO"
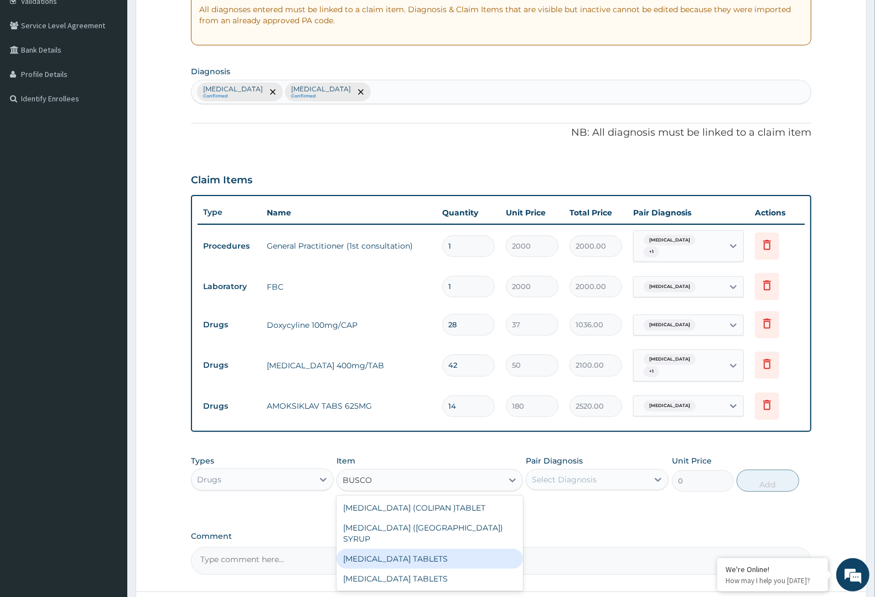
click at [416, 549] on div "BUSCOPAN TABLETS" at bounding box center [430, 559] width 186 height 20
type input "52.5"
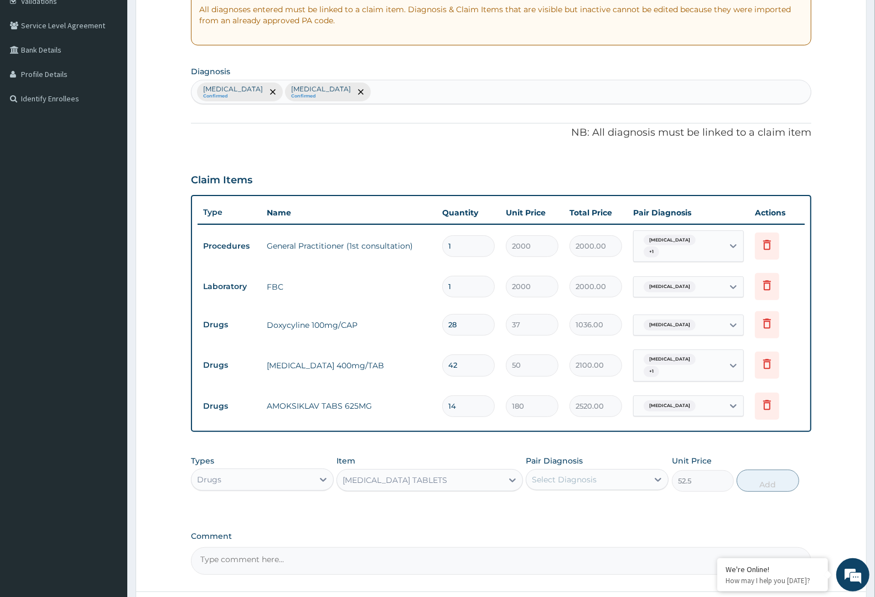
click at [403, 474] on div "BUSCOPAN TABLETS" at bounding box center [395, 479] width 105 height 11
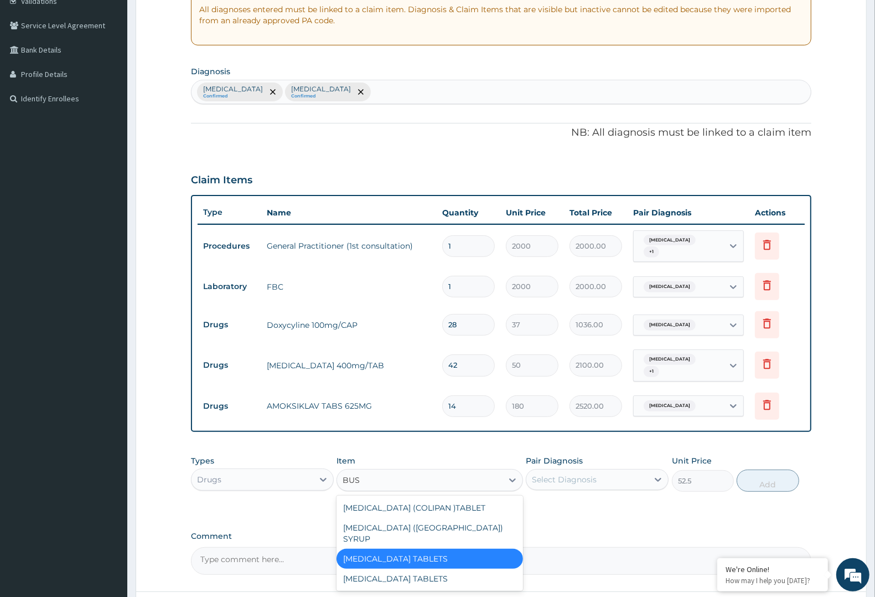
scroll to position [0, 0]
type input "BUSCO"
click at [414, 569] on div "BUSCOPAN TABLETS" at bounding box center [430, 579] width 186 height 20
type input "49.875"
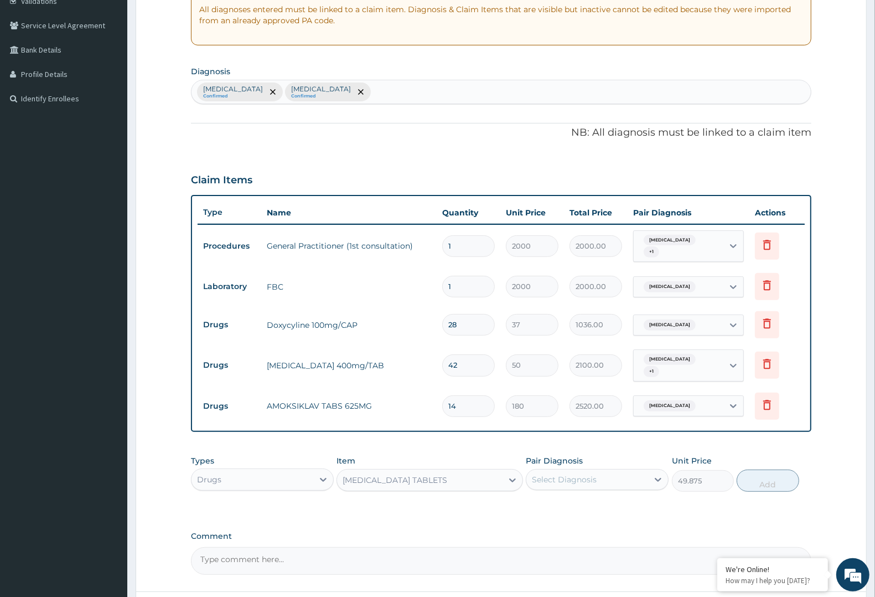
click at [491, 477] on div "BUSCOPAN TABLETS" at bounding box center [419, 480] width 165 height 18
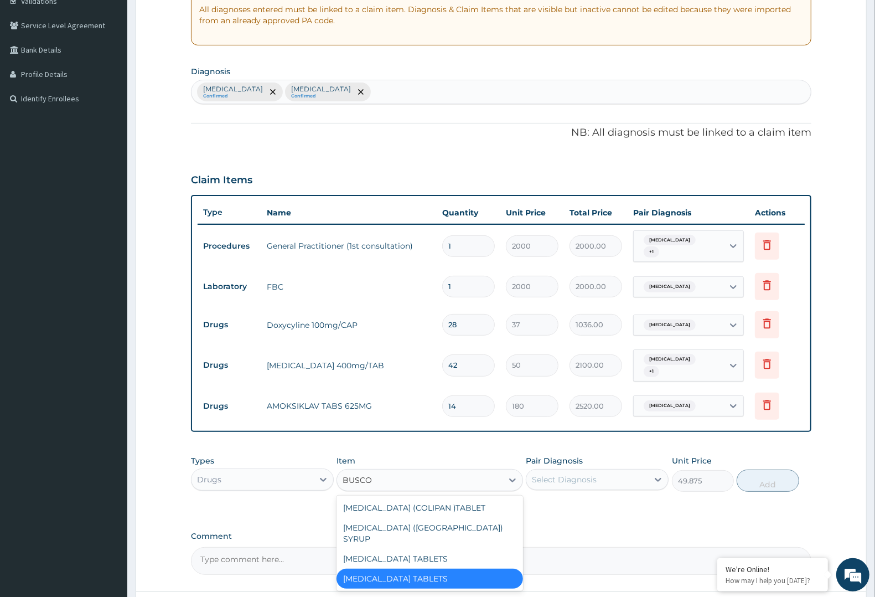
type input "BUSCOP"
click at [397, 549] on div "BUSCOPAN TABLETS" at bounding box center [430, 559] width 186 height 20
type input "52.5"
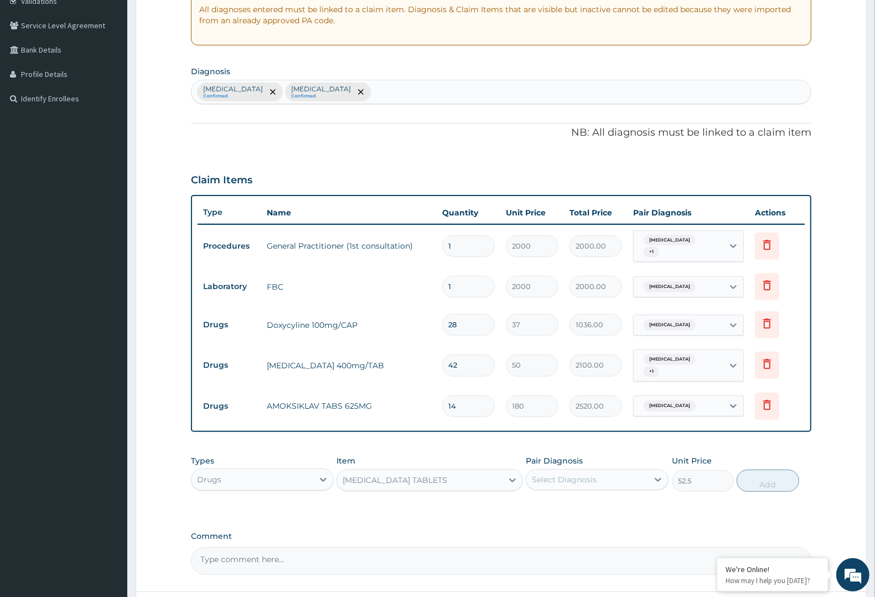
click at [601, 471] on div "Select Diagnosis" at bounding box center [588, 480] width 122 height 18
click at [569, 524] on label "Gastroenteritis" at bounding box center [578, 529] width 69 height 11
checkbox input "true"
click at [761, 469] on button "Add" at bounding box center [768, 480] width 62 height 22
type input "0"
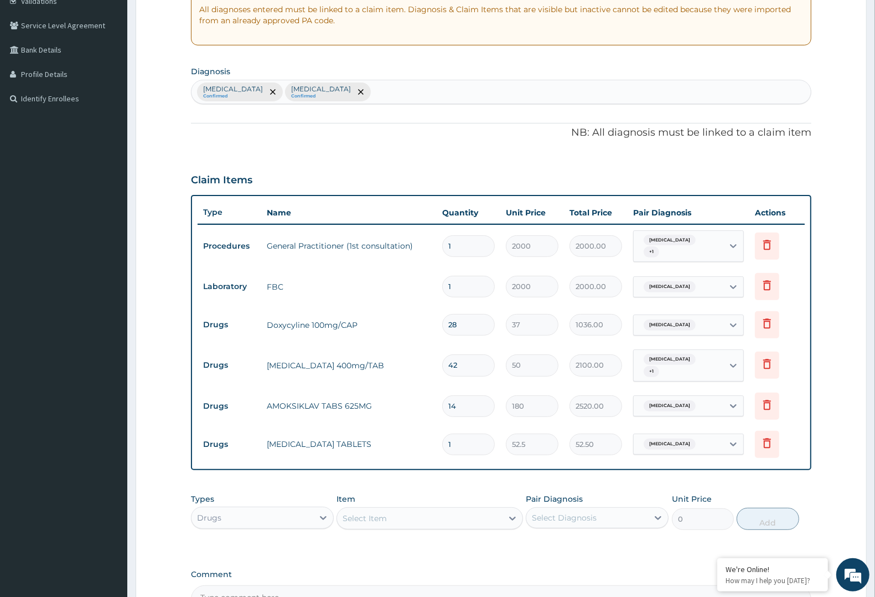
type input "0.00"
type input "3"
type input "157.50"
type input "3"
click at [396, 509] on div "Select Item" at bounding box center [419, 518] width 165 height 18
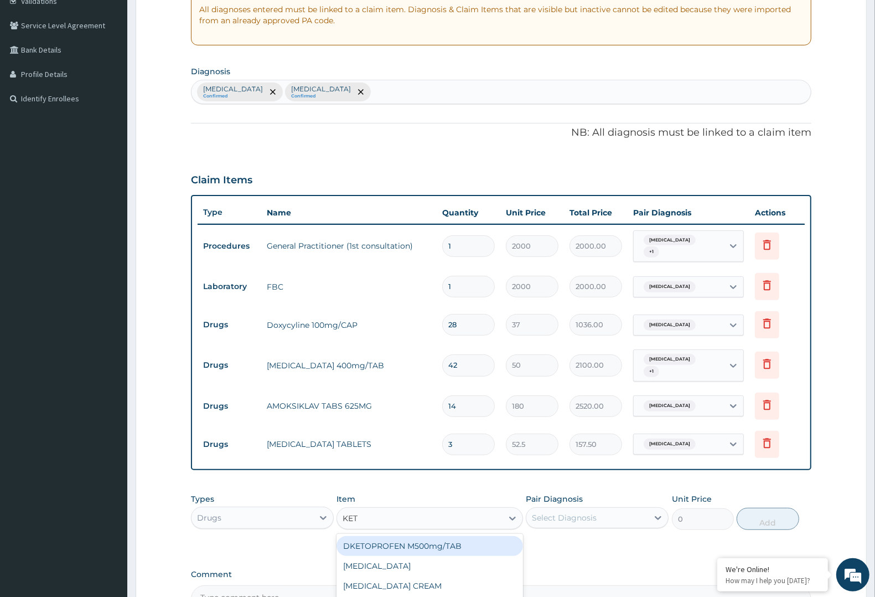
type input "KETO"
click at [370, 557] on div "KETOCONAZOLE CREAM" at bounding box center [430, 566] width 186 height 20
type input "650"
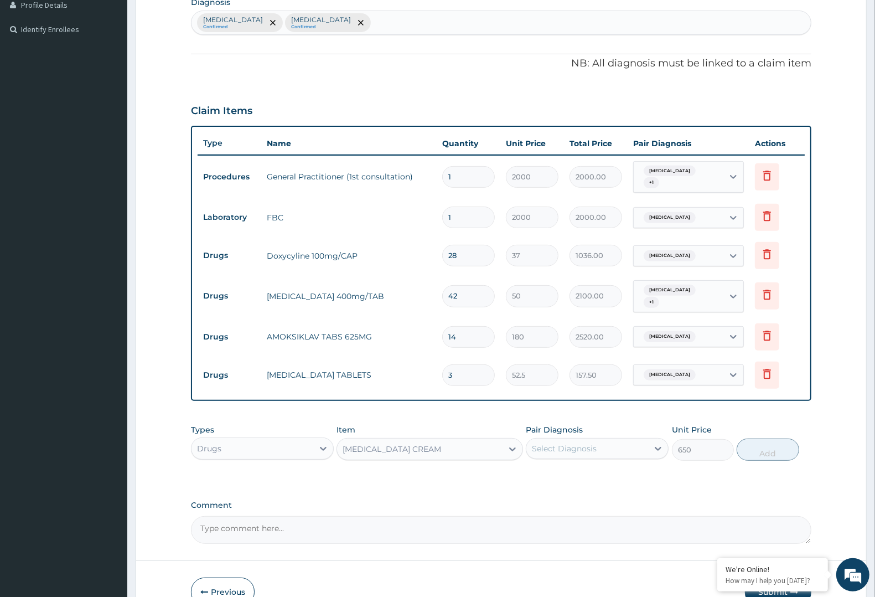
click at [449, 426] on div "Item option KETOCONAZOLE CREAM, selected. Select is focused ,type to refine lis…" at bounding box center [430, 442] width 186 height 37
click at [445, 440] on div "KETOCONAZOLE CREAM" at bounding box center [419, 449] width 165 height 18
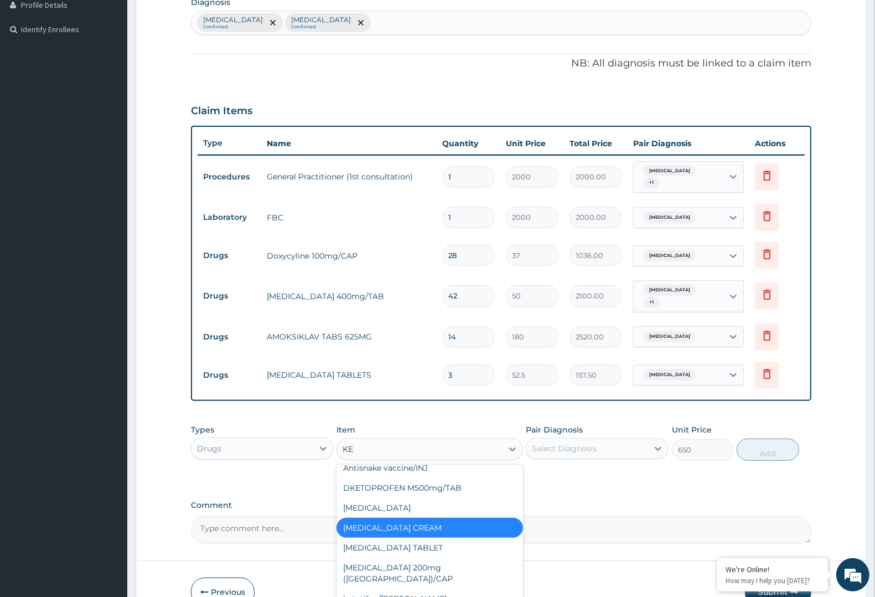
scroll to position [0, 0]
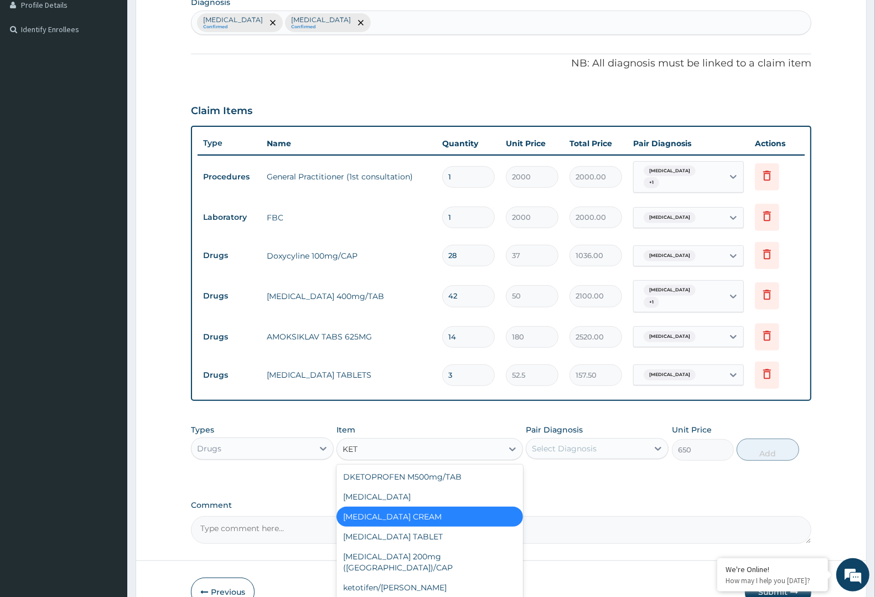
type input "KETO"
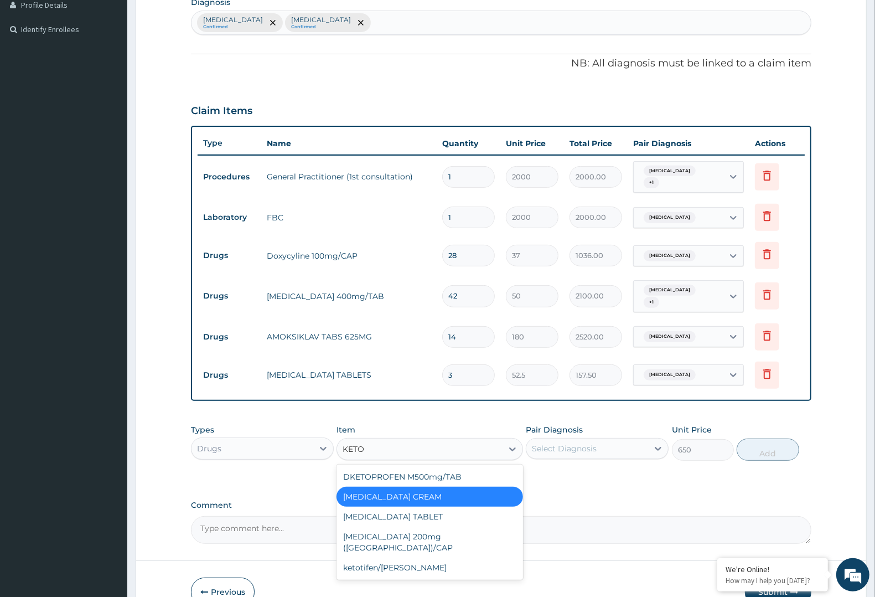
click at [437, 487] on div "KETOCONAZOLE CREAM" at bounding box center [430, 497] width 186 height 20
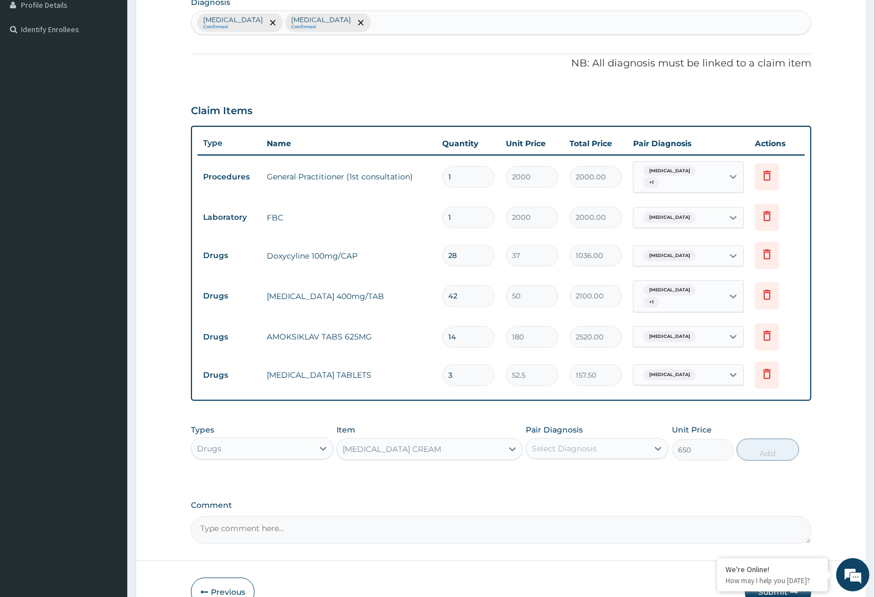
click at [618, 440] on div "Select Diagnosis" at bounding box center [588, 449] width 122 height 18
click at [601, 469] on div "Candidiasis" at bounding box center [597, 477] width 143 height 23
checkbox input "true"
click at [753, 438] on button "Add" at bounding box center [768, 449] width 62 height 22
type input "0"
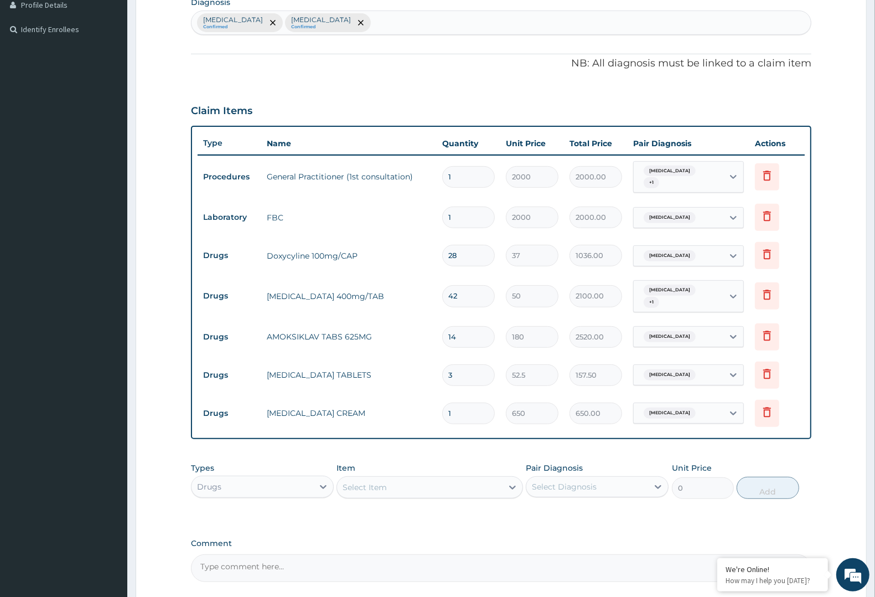
click at [407, 478] on div "Select Item" at bounding box center [419, 487] width 165 height 18
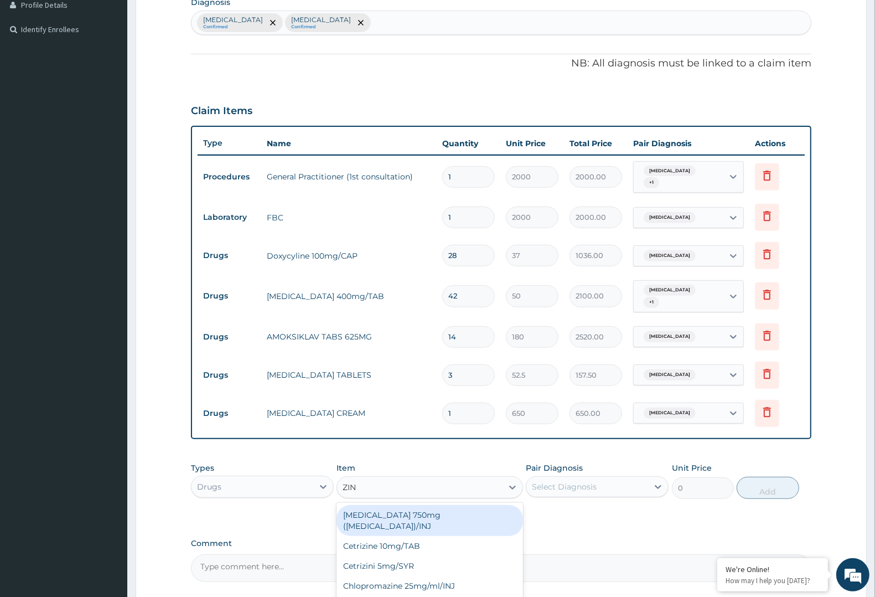
type input "ZINC"
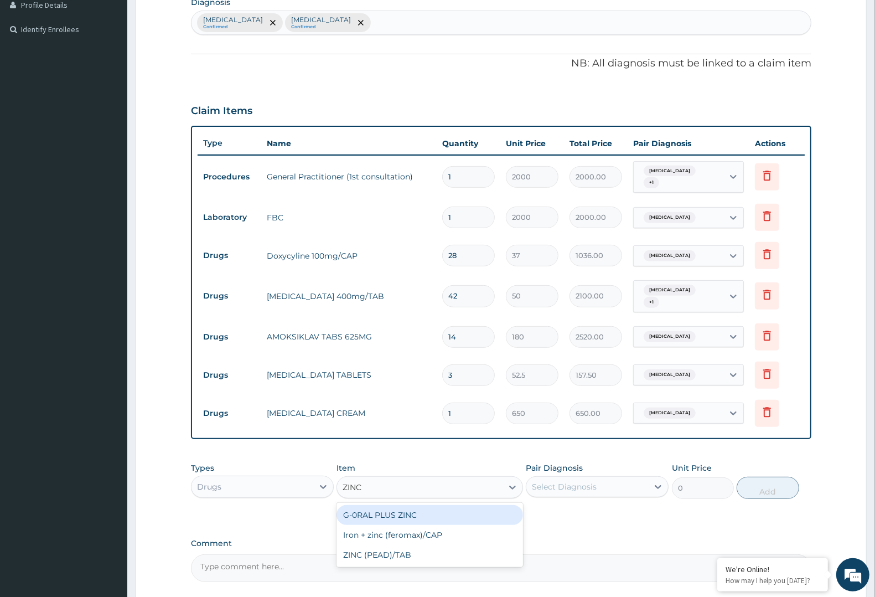
click at [410, 505] on div "G-0RAL PLUS ZINC" at bounding box center [430, 515] width 186 height 20
type input "183.75"
click at [391, 483] on div "G-0RAL PLUS ZINC" at bounding box center [419, 487] width 165 height 18
click at [460, 464] on div "Item G-0RAL PLUS ZINC" at bounding box center [430, 480] width 186 height 37
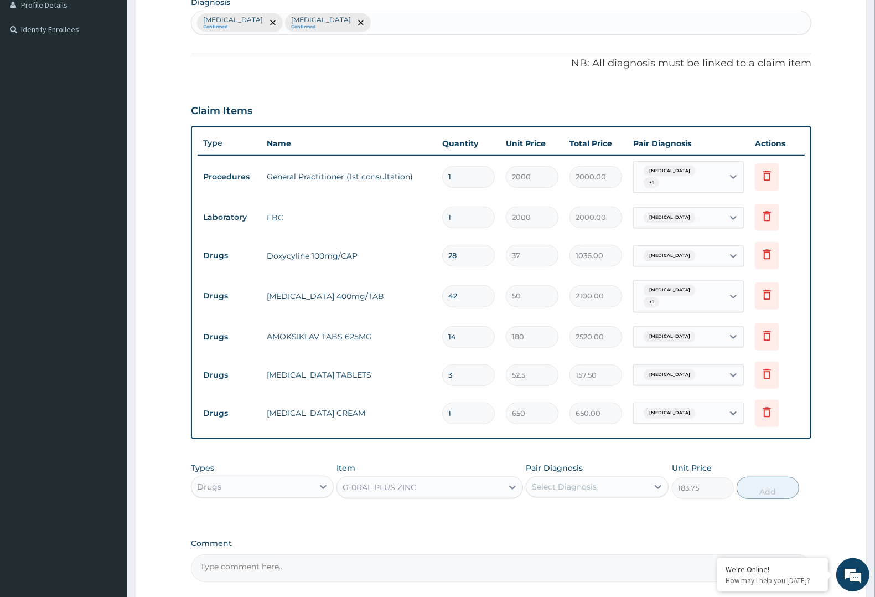
click at [446, 478] on div "G-0RAL PLUS ZINC" at bounding box center [419, 487] width 165 height 18
click at [461, 369] on input "3" at bounding box center [468, 375] width 53 height 22
type input "0.00"
type input "4"
type input "210.00"
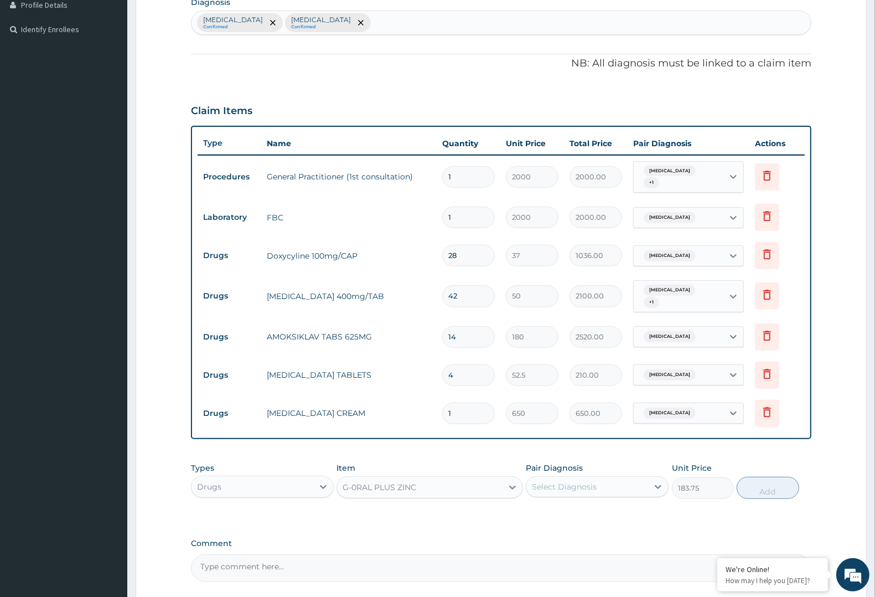
type input "3"
type input "157.50"
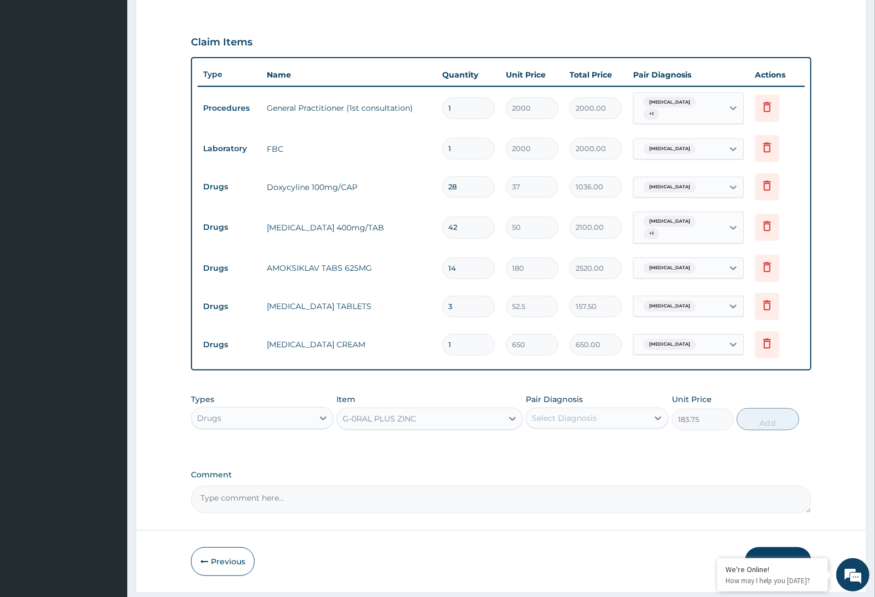
scroll to position [355, 0]
type input "0.00"
type input "4"
type input "210.00"
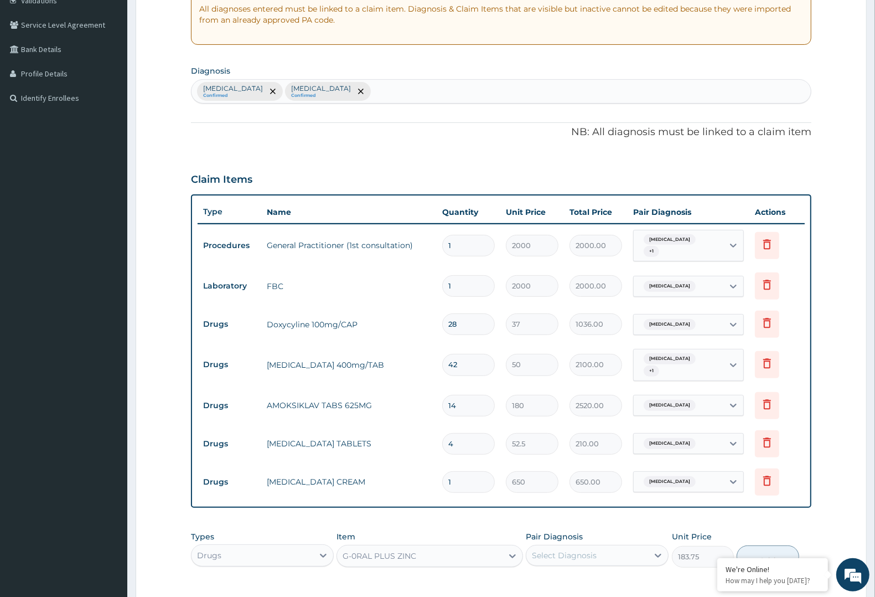
scroll to position [217, 0]
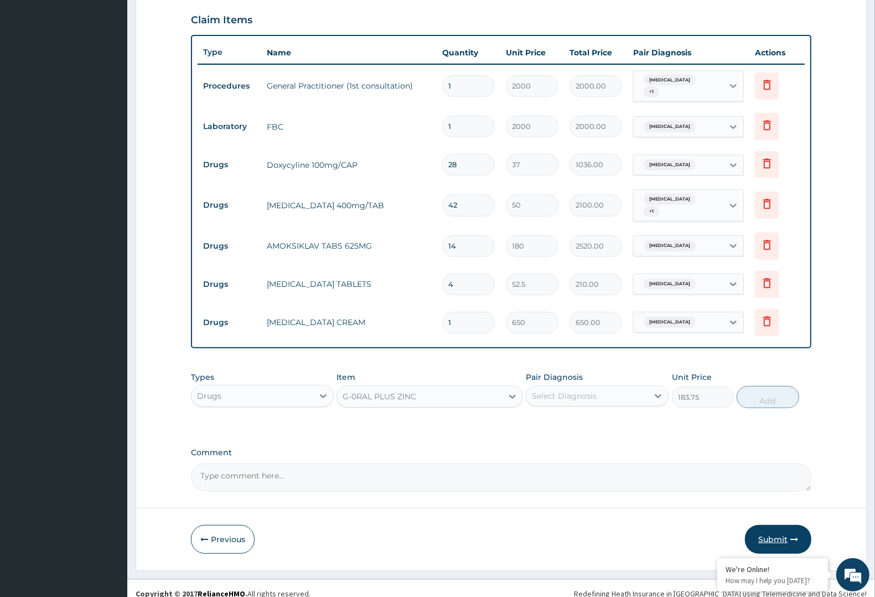
type input "4"
click at [776, 525] on button "Submit" at bounding box center [778, 539] width 66 height 29
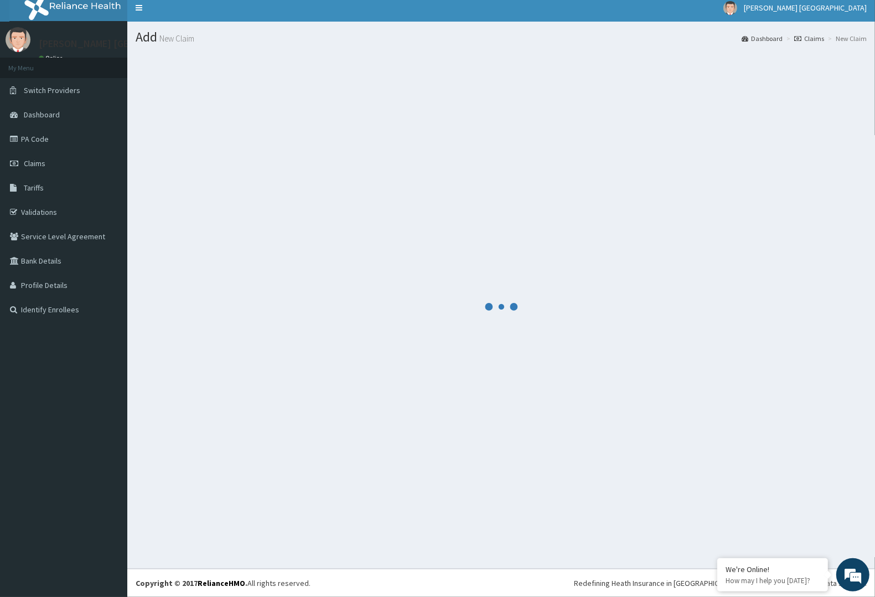
scroll to position [377, 0]
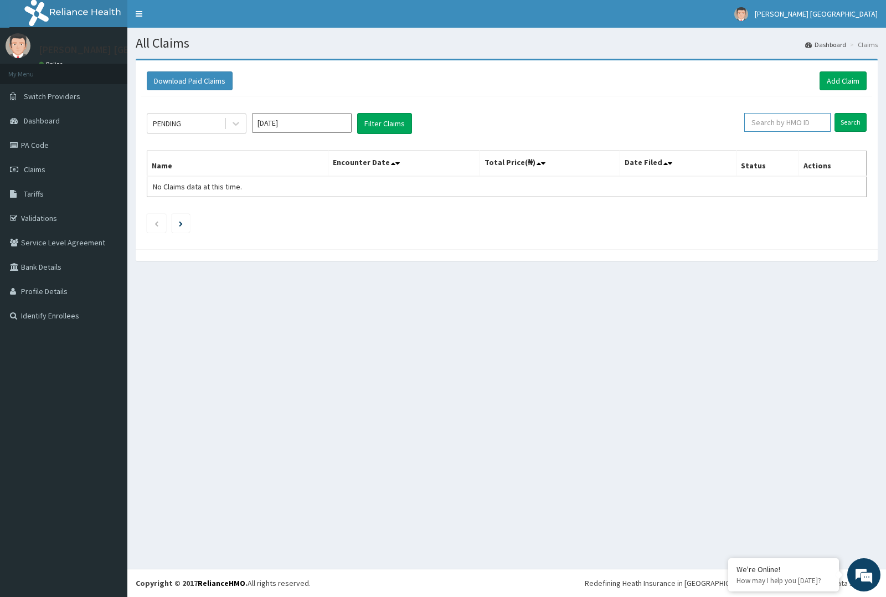
paste input "OLM/10019/D"
type input "OLM/10019/D"
click at [850, 121] on input "Search" at bounding box center [850, 122] width 32 height 19
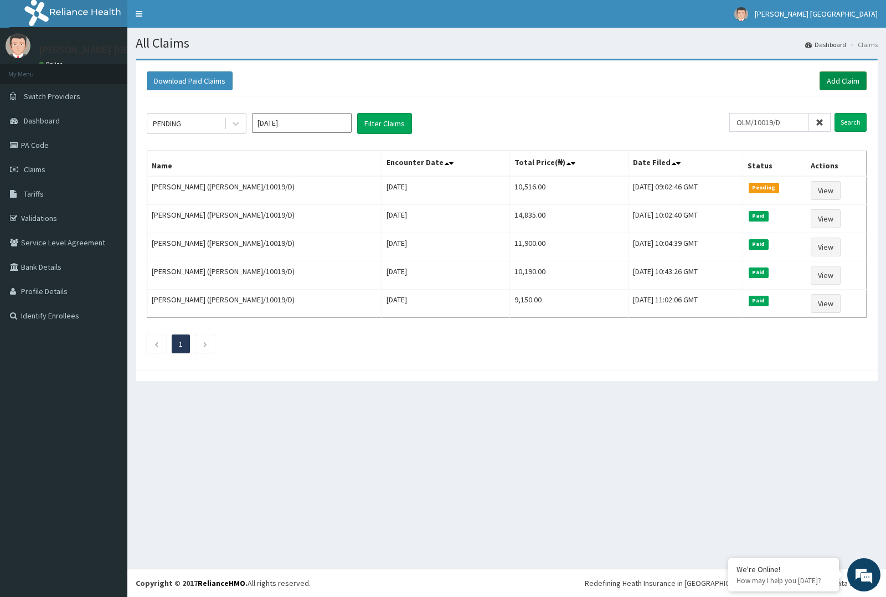
click at [838, 79] on link "Add Claim" at bounding box center [842, 80] width 47 height 19
